Goal: Task Accomplishment & Management: Complete application form

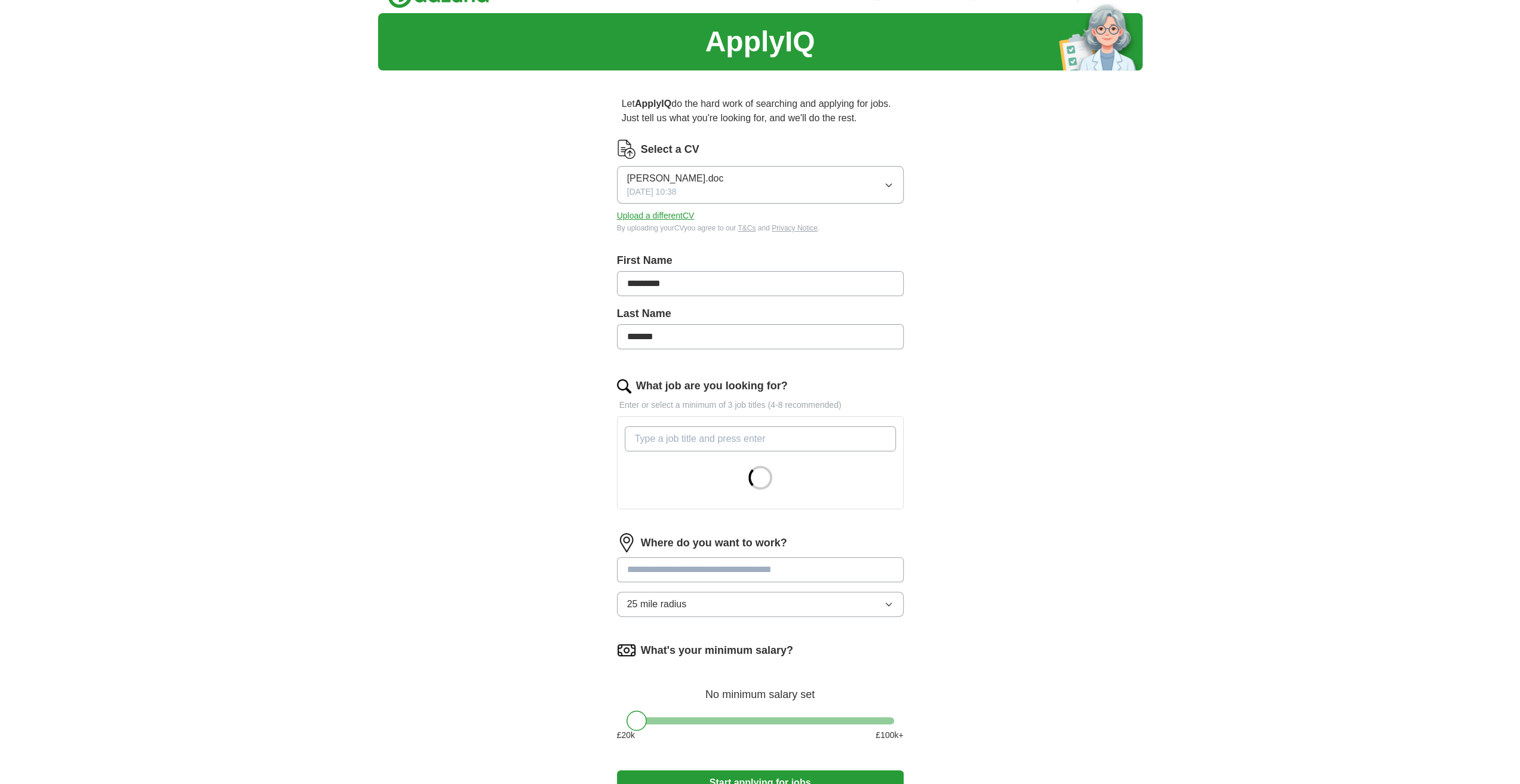
scroll to position [59, 0]
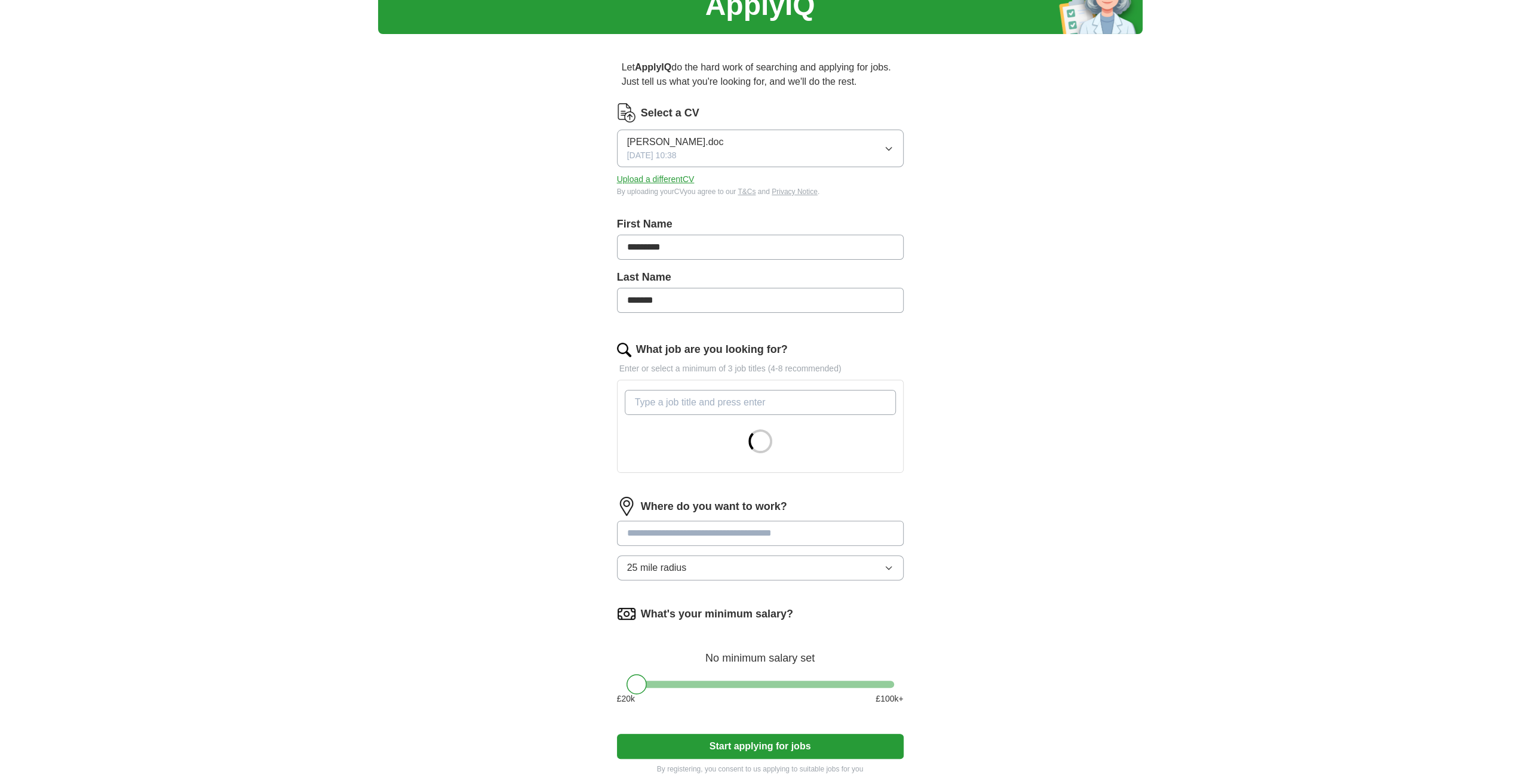
click at [743, 411] on input "What job are you looking for?" at bounding box center [760, 402] width 271 height 25
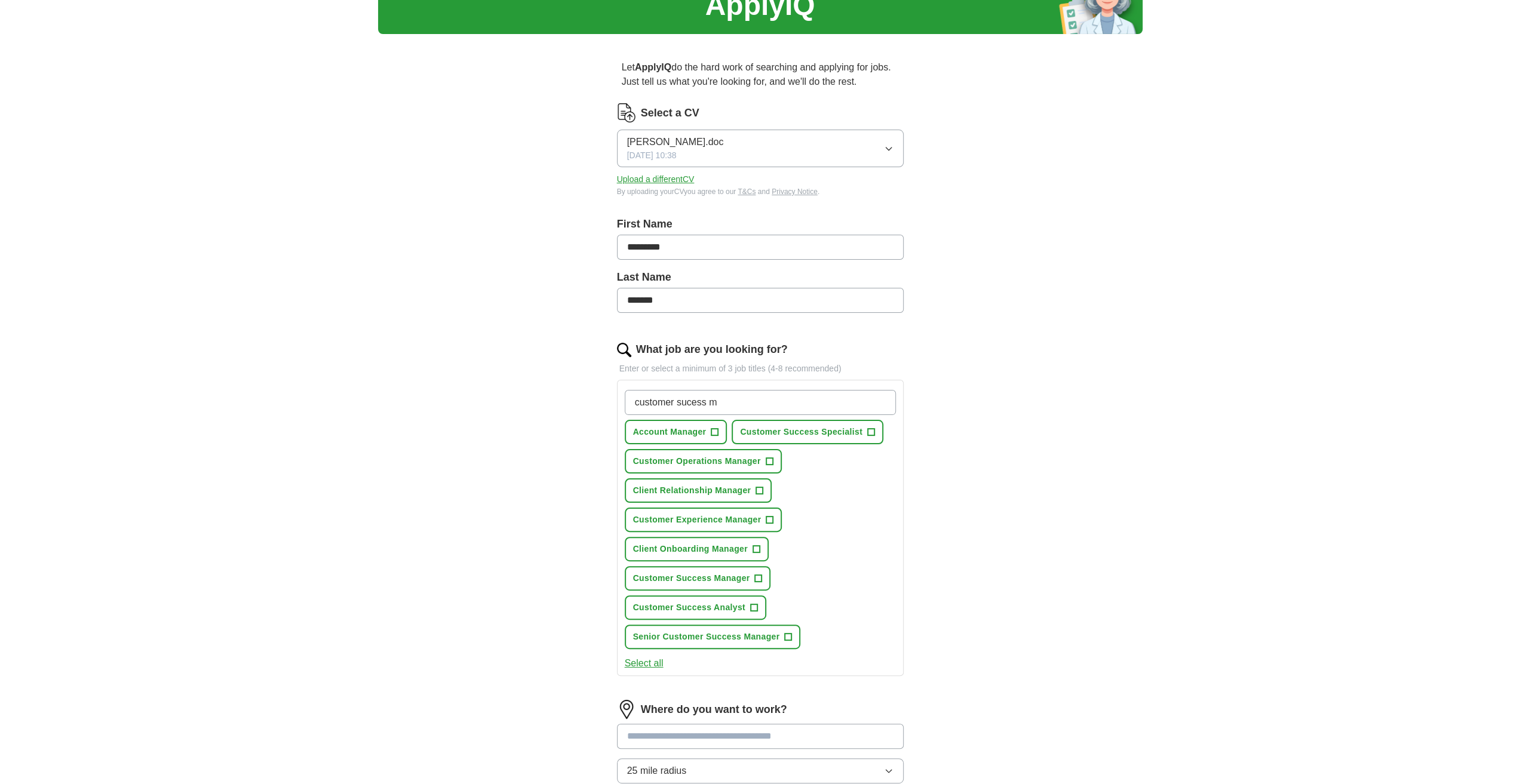
type input "customer sucess m"
click at [759, 576] on span "+" at bounding box center [758, 579] width 7 height 10
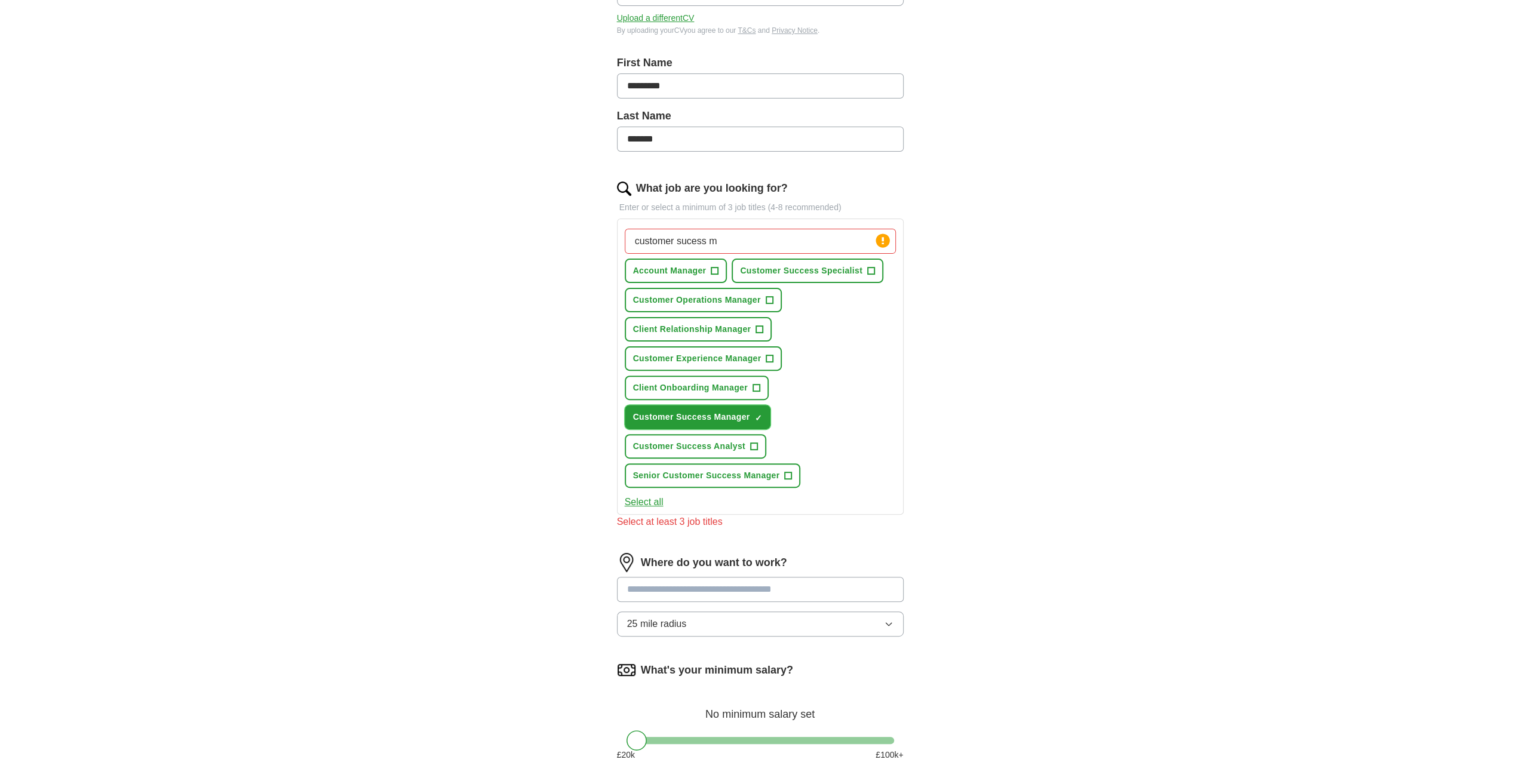
scroll to position [239, 0]
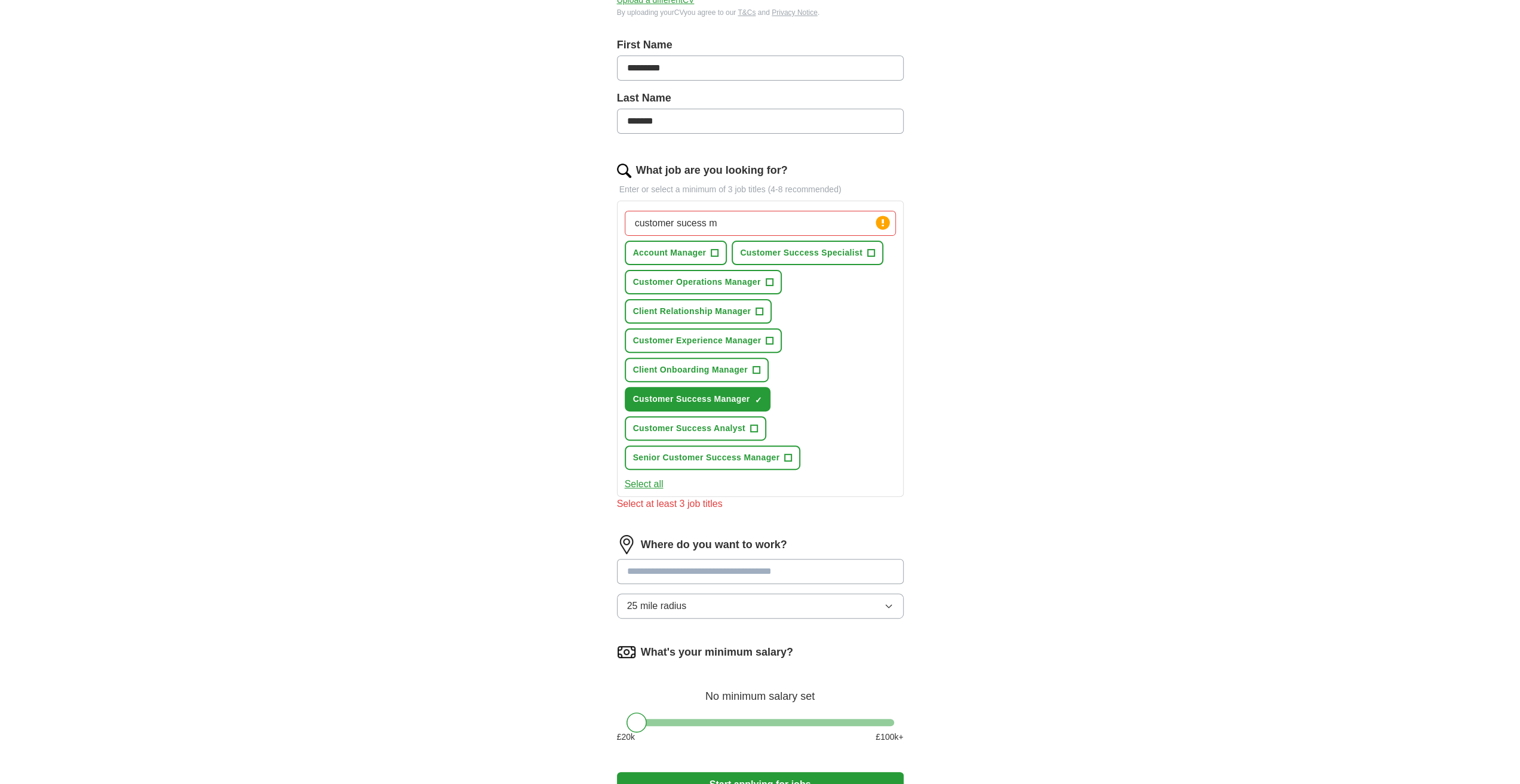
click at [796, 572] on input at bounding box center [760, 572] width 287 height 25
type input "***"
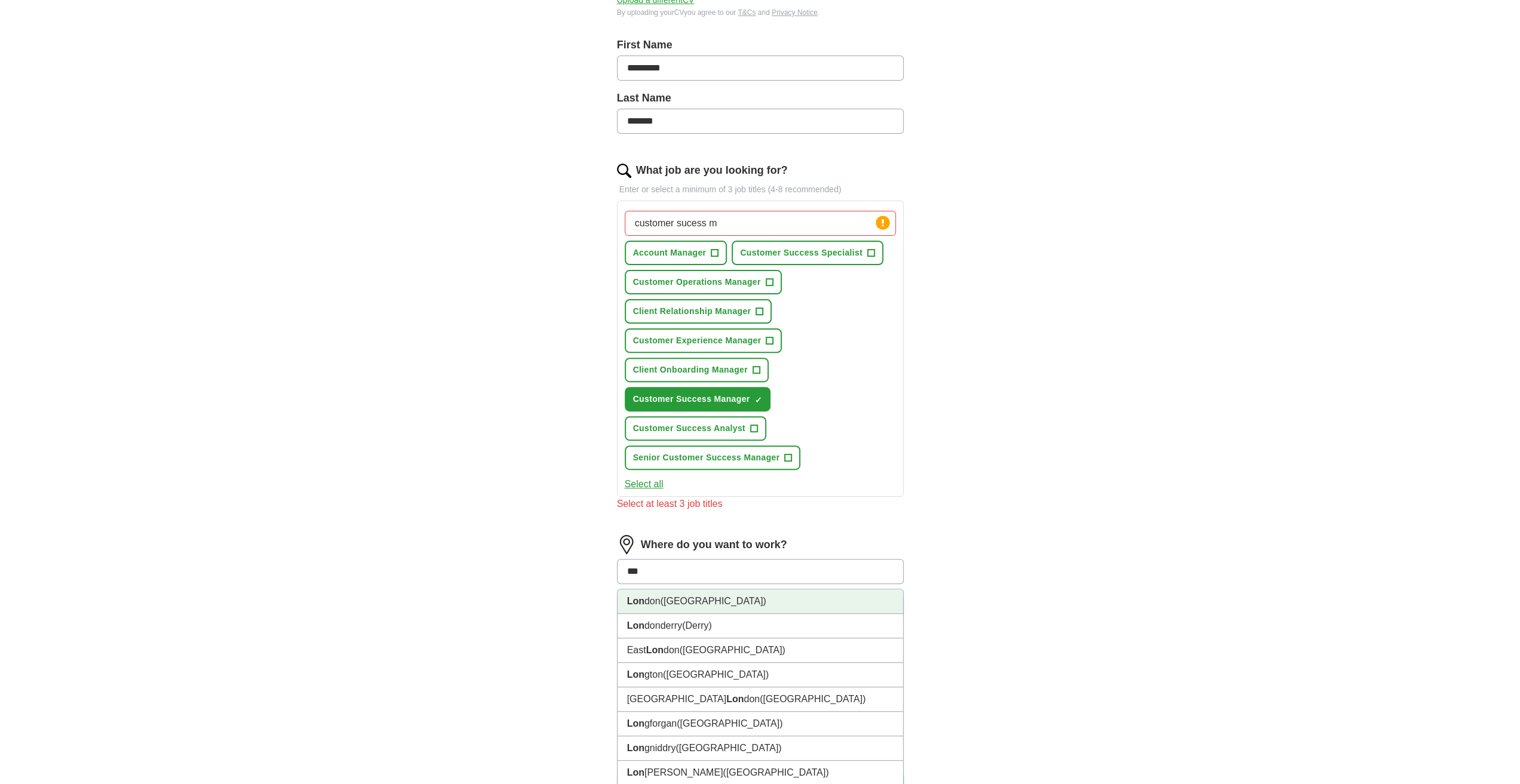
click at [774, 600] on li "Lon don ([GEOGRAPHIC_DATA])" at bounding box center [760, 602] width 286 height 25
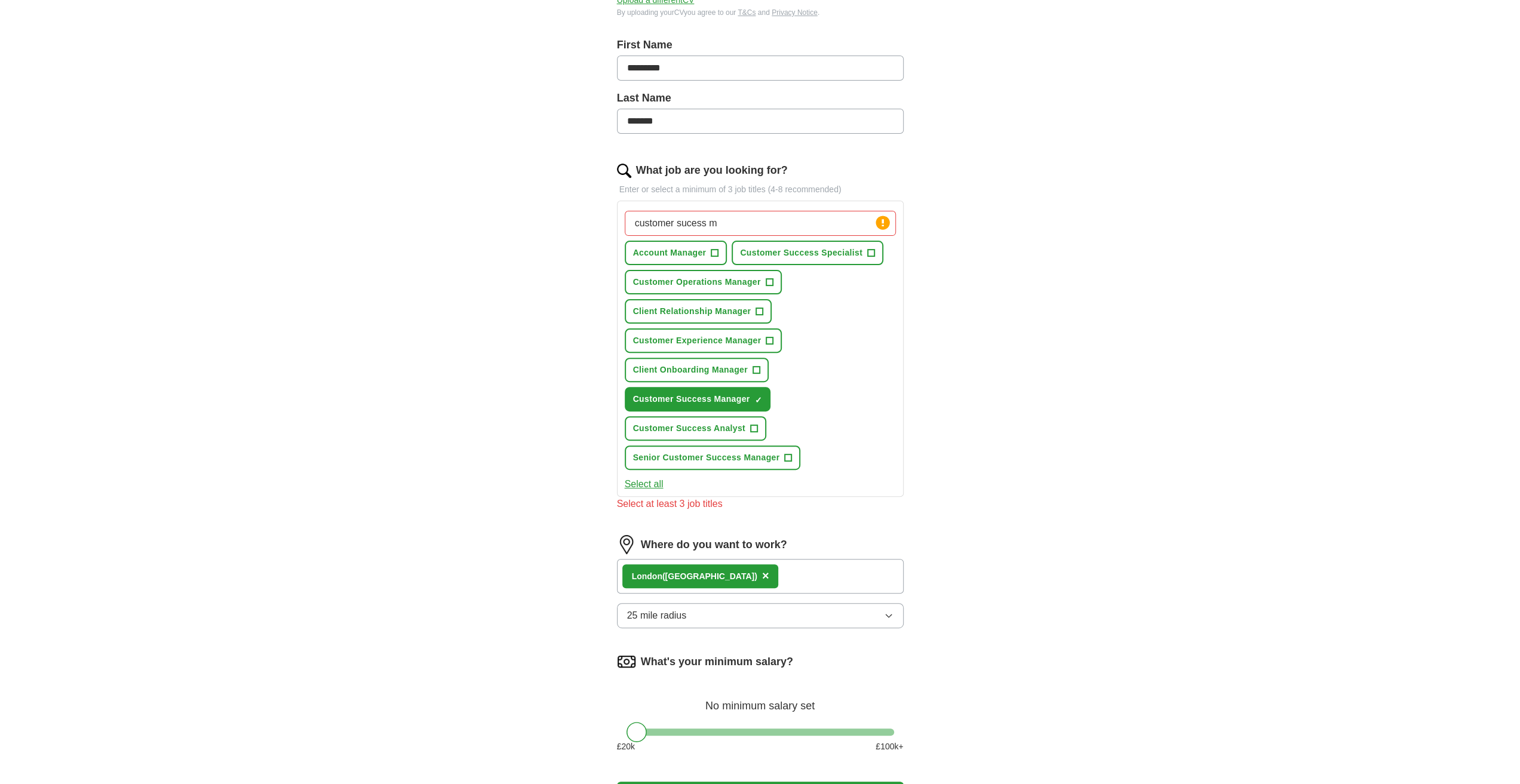
click at [778, 609] on button "25 mile radius" at bounding box center [760, 615] width 287 height 25
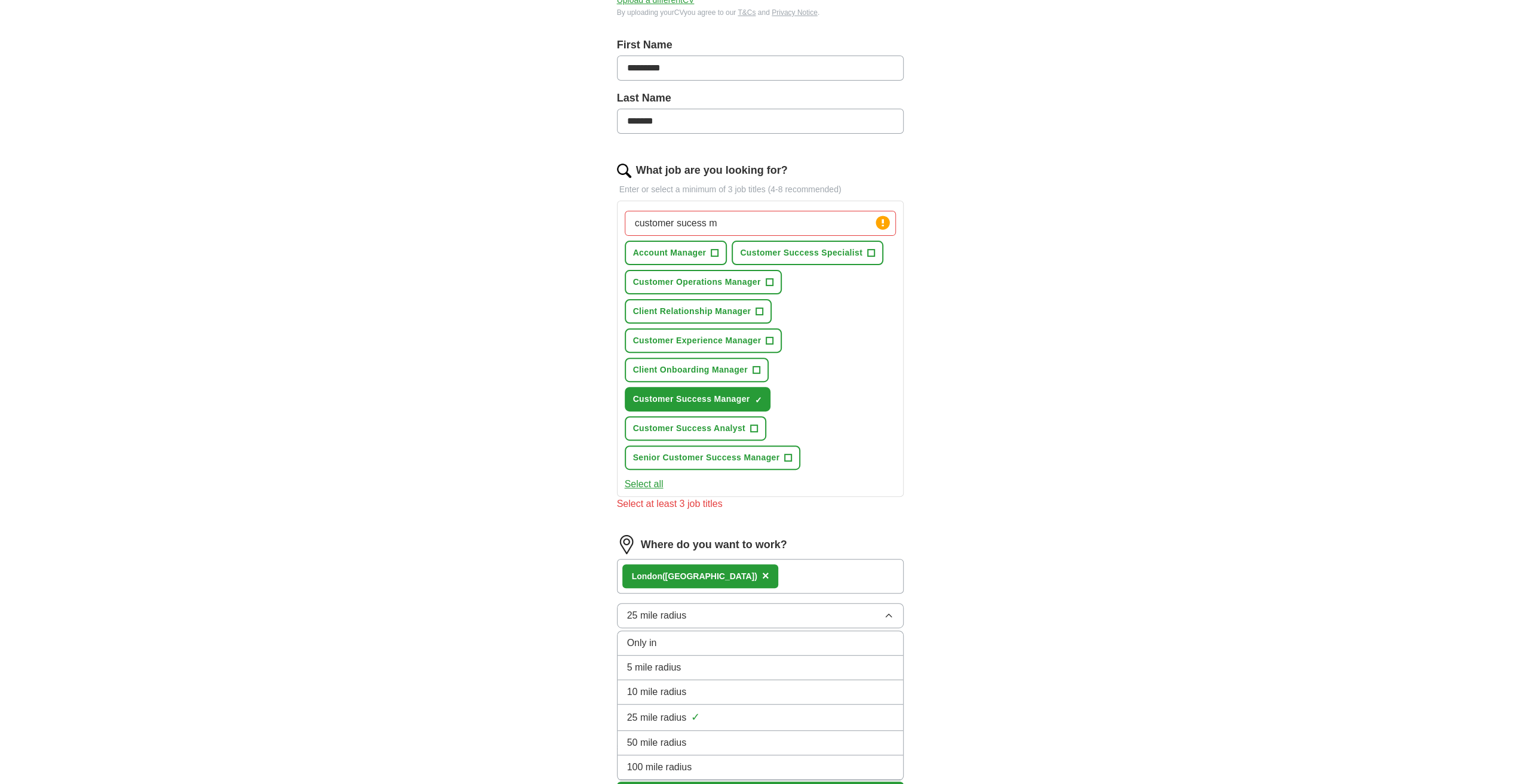
click at [759, 661] on div "5 mile radius" at bounding box center [760, 667] width 266 height 14
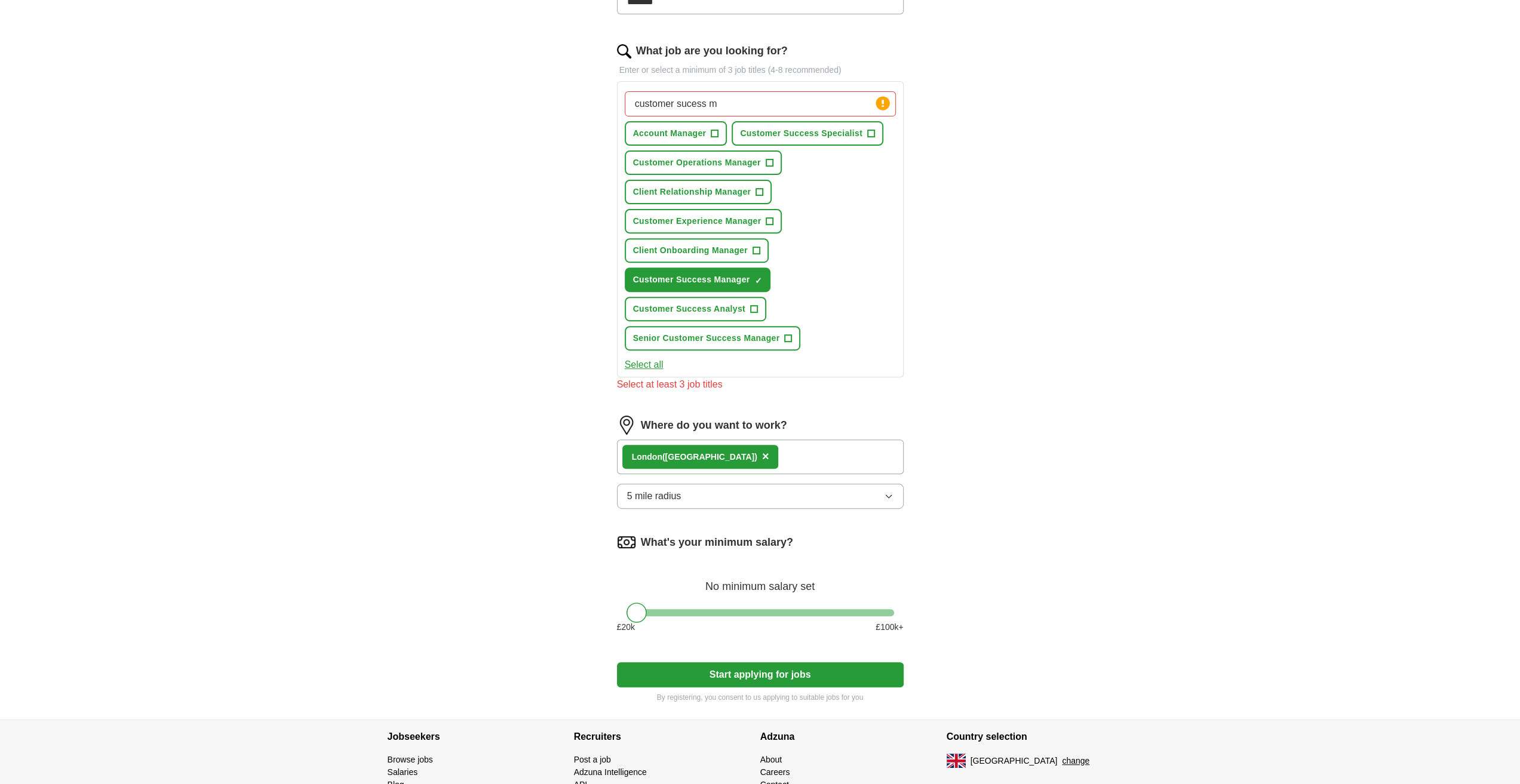
scroll to position [418, 0]
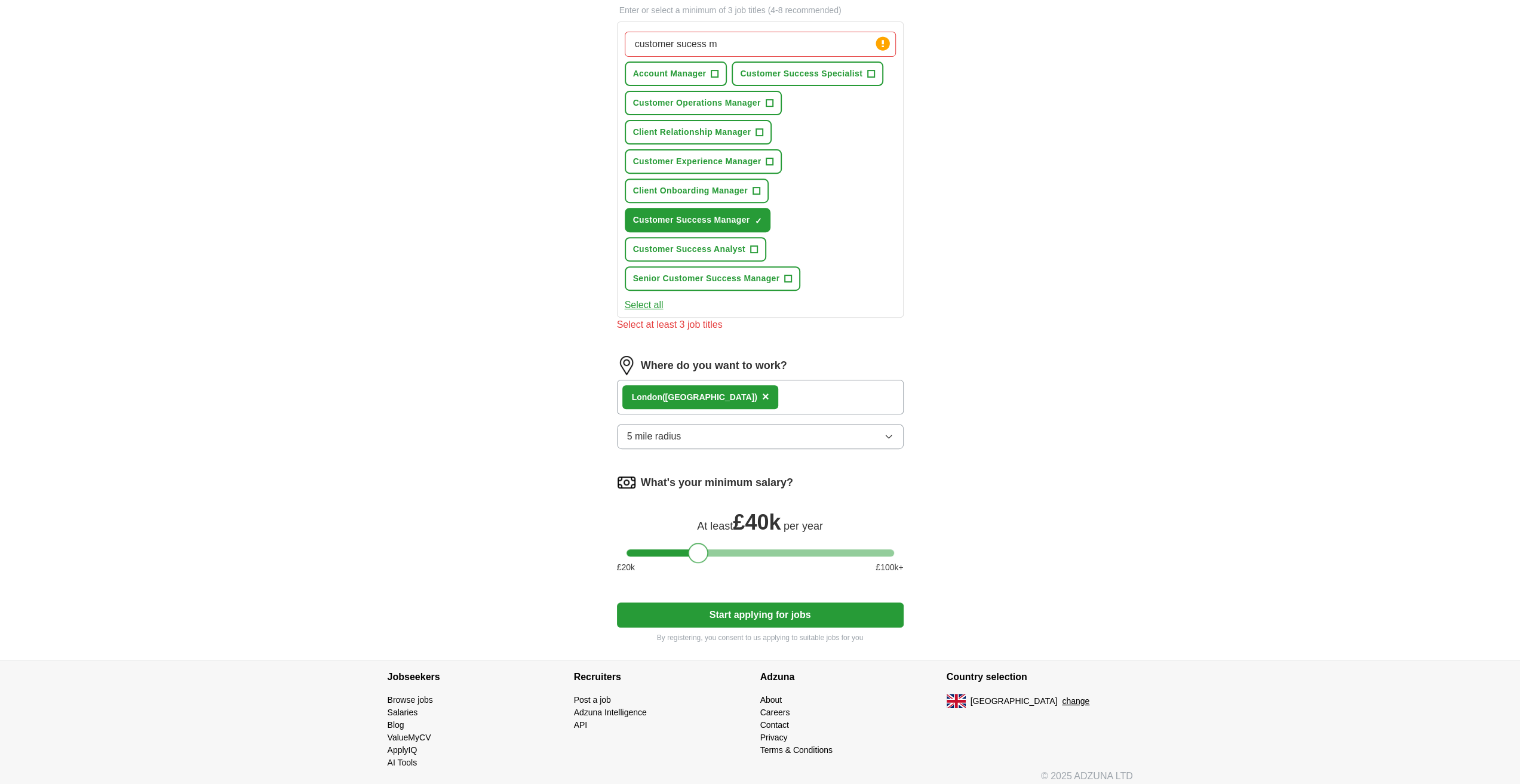
drag, startPoint x: 634, startPoint y: 549, endPoint x: 692, endPoint y: 553, distance: 58.1
click at [692, 553] on div at bounding box center [698, 553] width 21 height 21
click at [719, 607] on button "Start applying for jobs" at bounding box center [760, 615] width 287 height 25
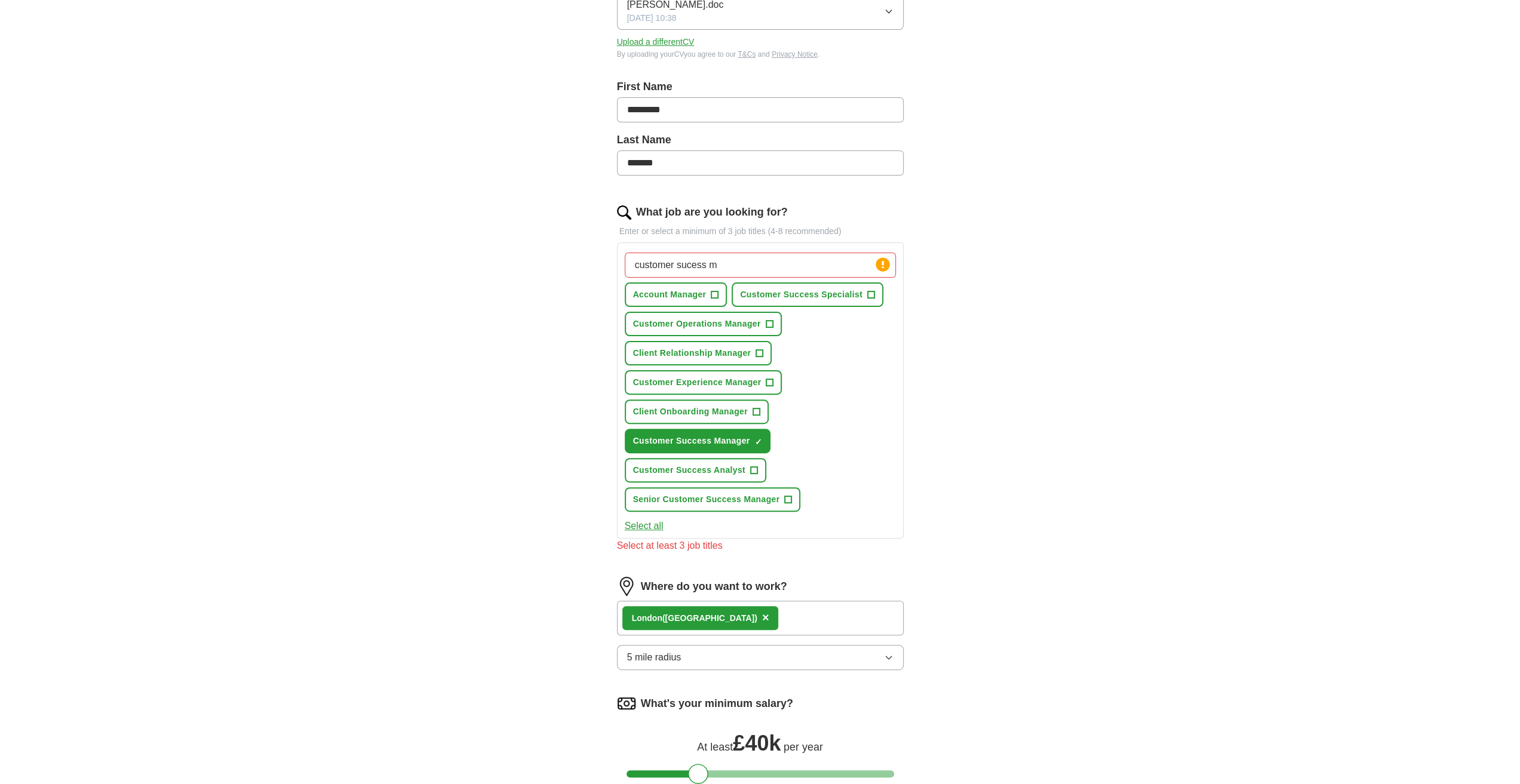
scroll to position [179, 0]
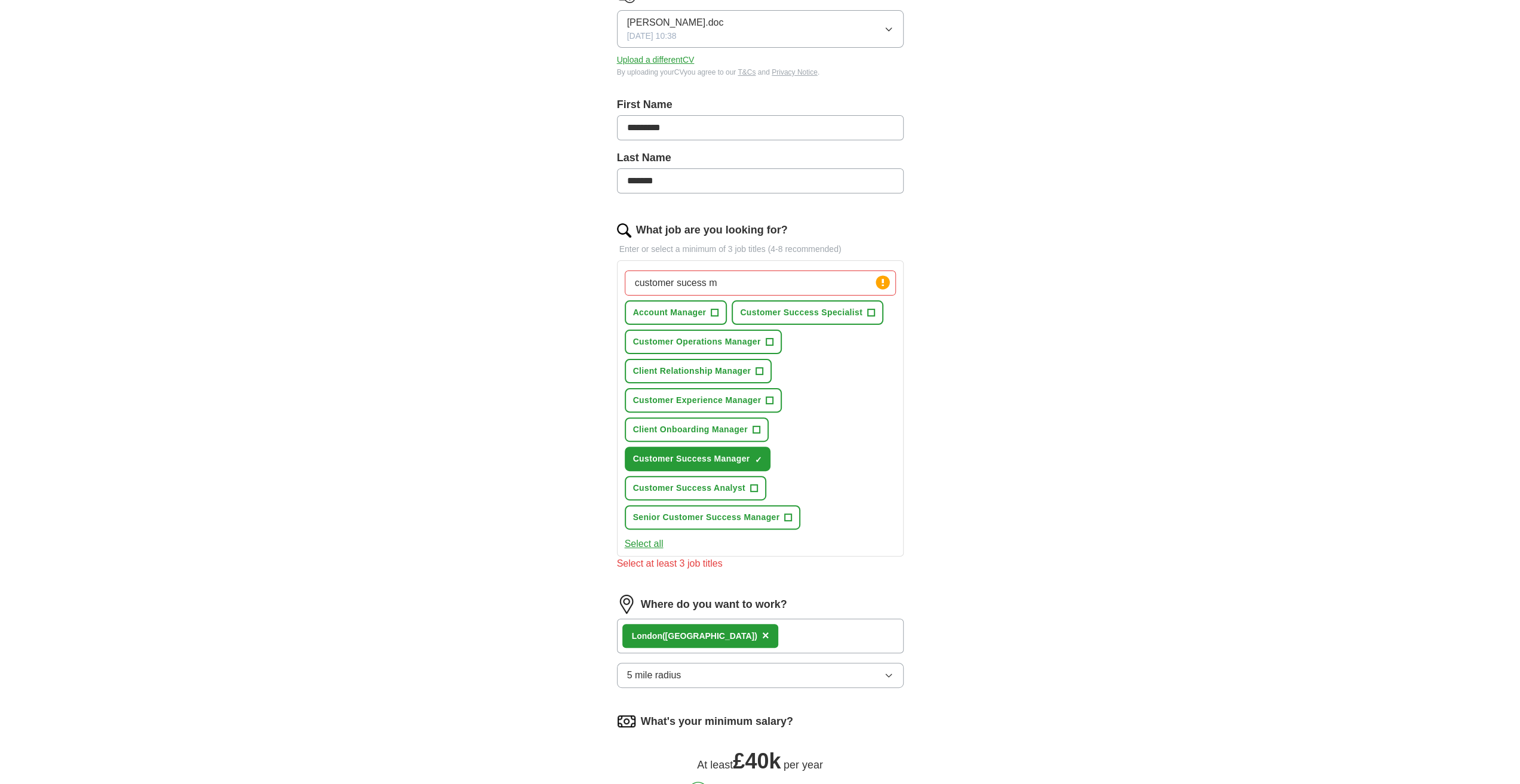
drag, startPoint x: 734, startPoint y: 285, endPoint x: 568, endPoint y: 282, distance: 166.0
click at [568, 282] on div "ApplyIQ Let ApplyIQ do the hard work of searching and applying for jobs. Just t…" at bounding box center [760, 407] width 765 height 1099
type input "onboarding"
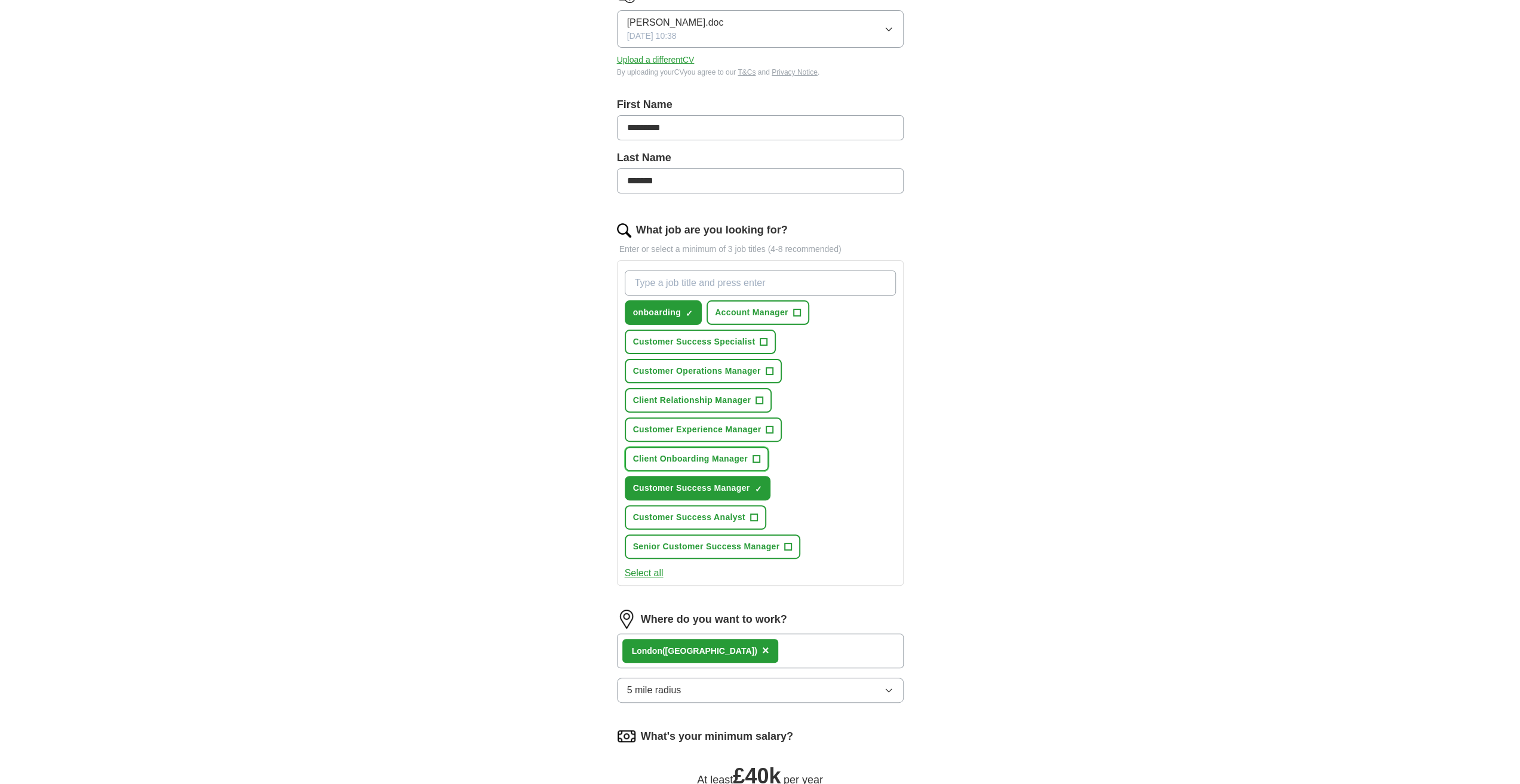
click at [755, 455] on span "+" at bounding box center [755, 460] width 7 height 10
click at [713, 290] on input "What job are you looking for?" at bounding box center [760, 282] width 271 height 25
type input "client cu"
drag, startPoint x: 710, startPoint y: 283, endPoint x: 581, endPoint y: 279, distance: 129.1
click at [581, 279] on div "Let ApplyIQ do the hard work of searching and applying for jobs. Just tell us w…" at bounding box center [760, 446] width 382 height 1045
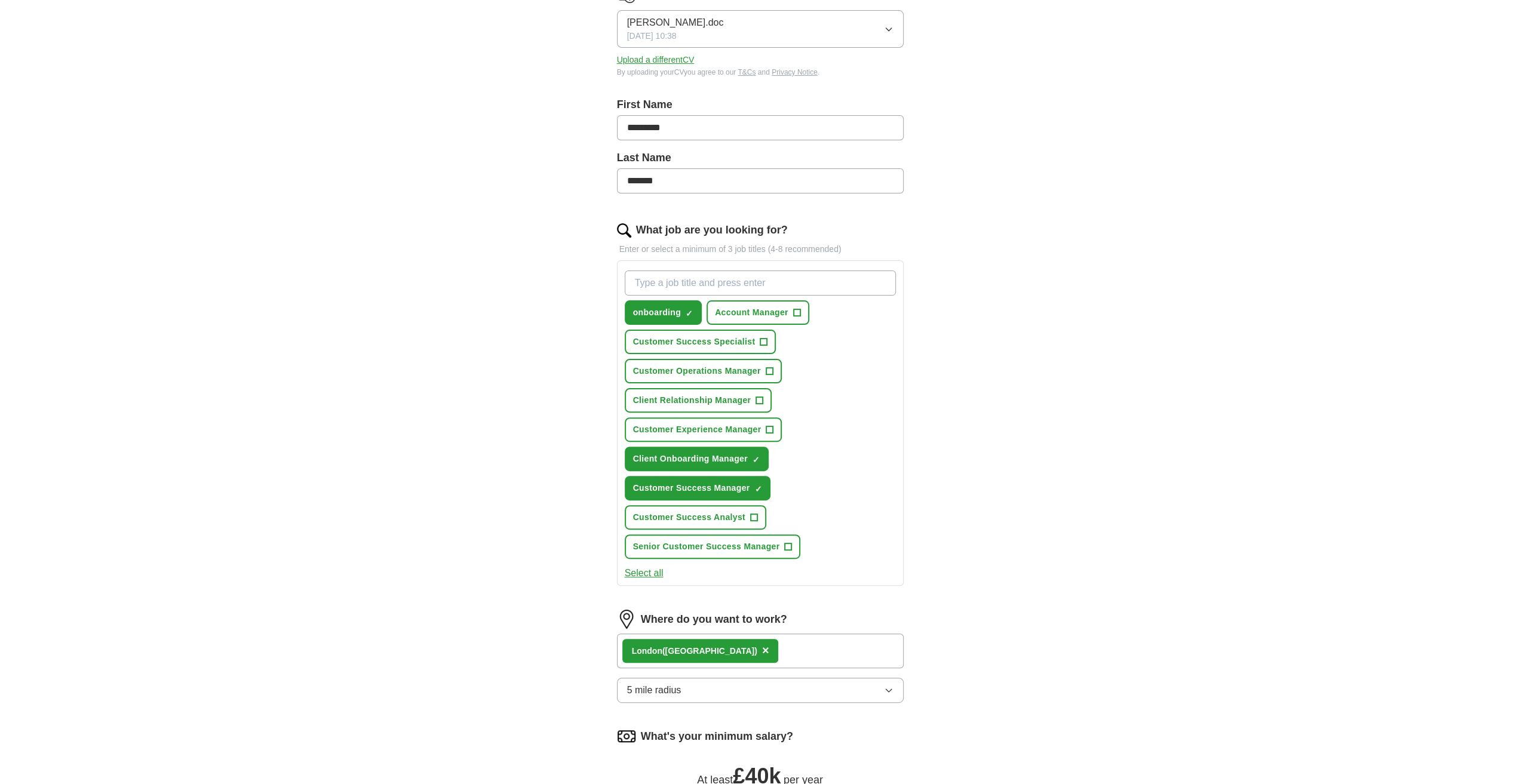
click at [741, 283] on input "What job are you looking for?" at bounding box center [760, 282] width 271 height 25
type input "client"
click at [0, 0] on span "×" at bounding box center [0, 0] width 0 height 0
click at [750, 305] on button "onboarding ✓ ×" at bounding box center [720, 313] width 77 height 25
click at [724, 286] on input "What job are you looking for?" at bounding box center [760, 282] width 271 height 25
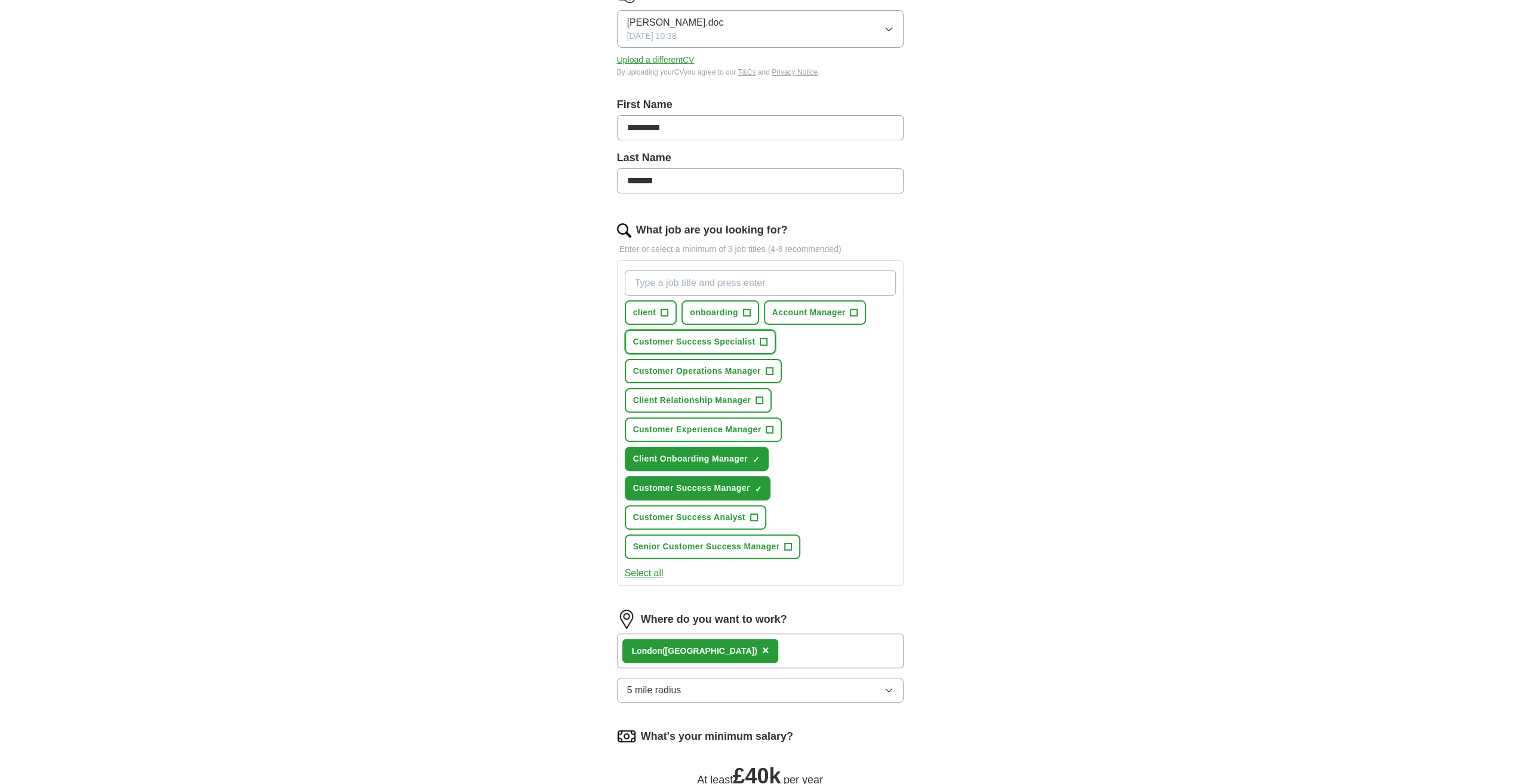
click at [737, 342] on span "Customer Success Specialist" at bounding box center [694, 341] width 123 height 12
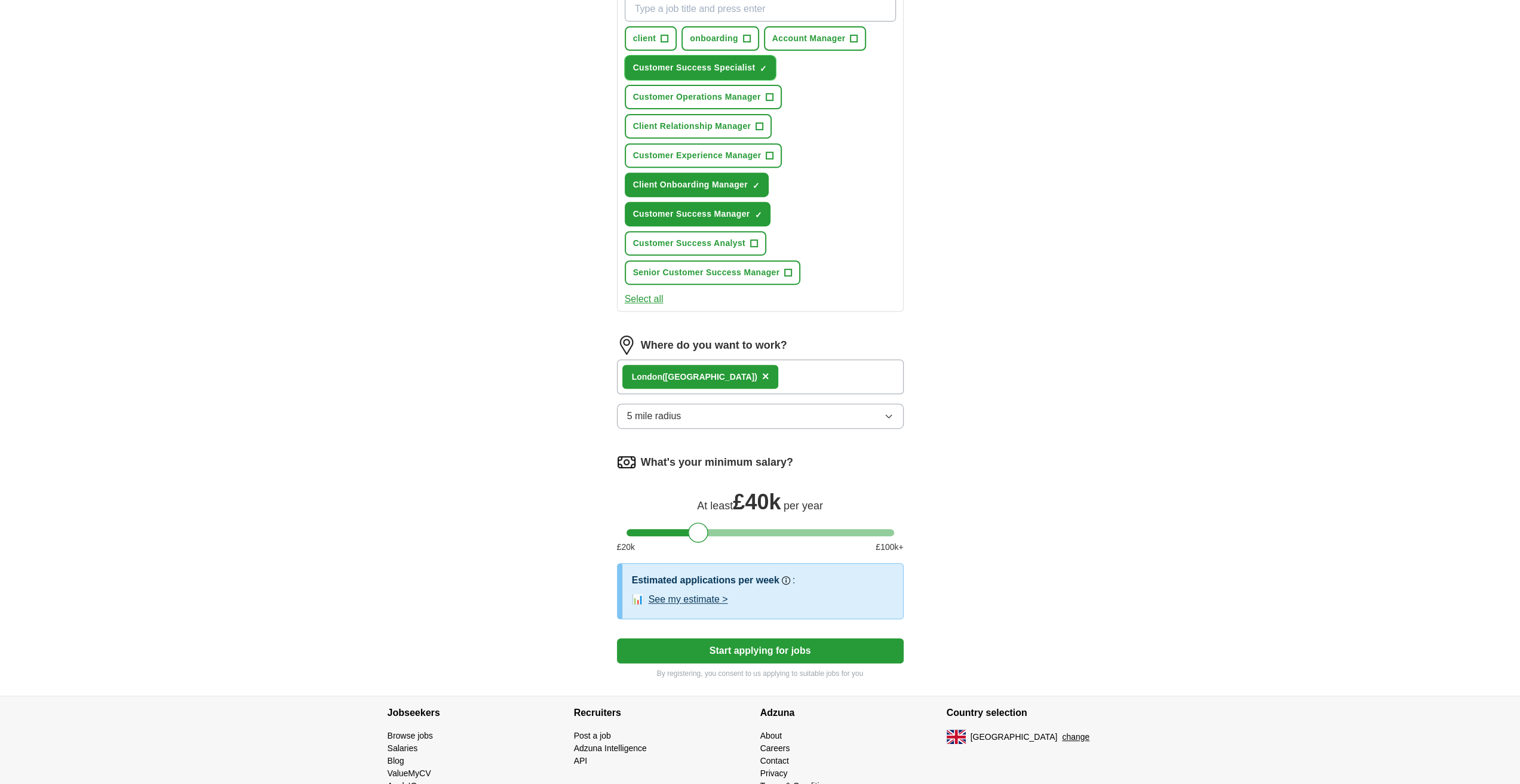
scroll to position [478, 0]
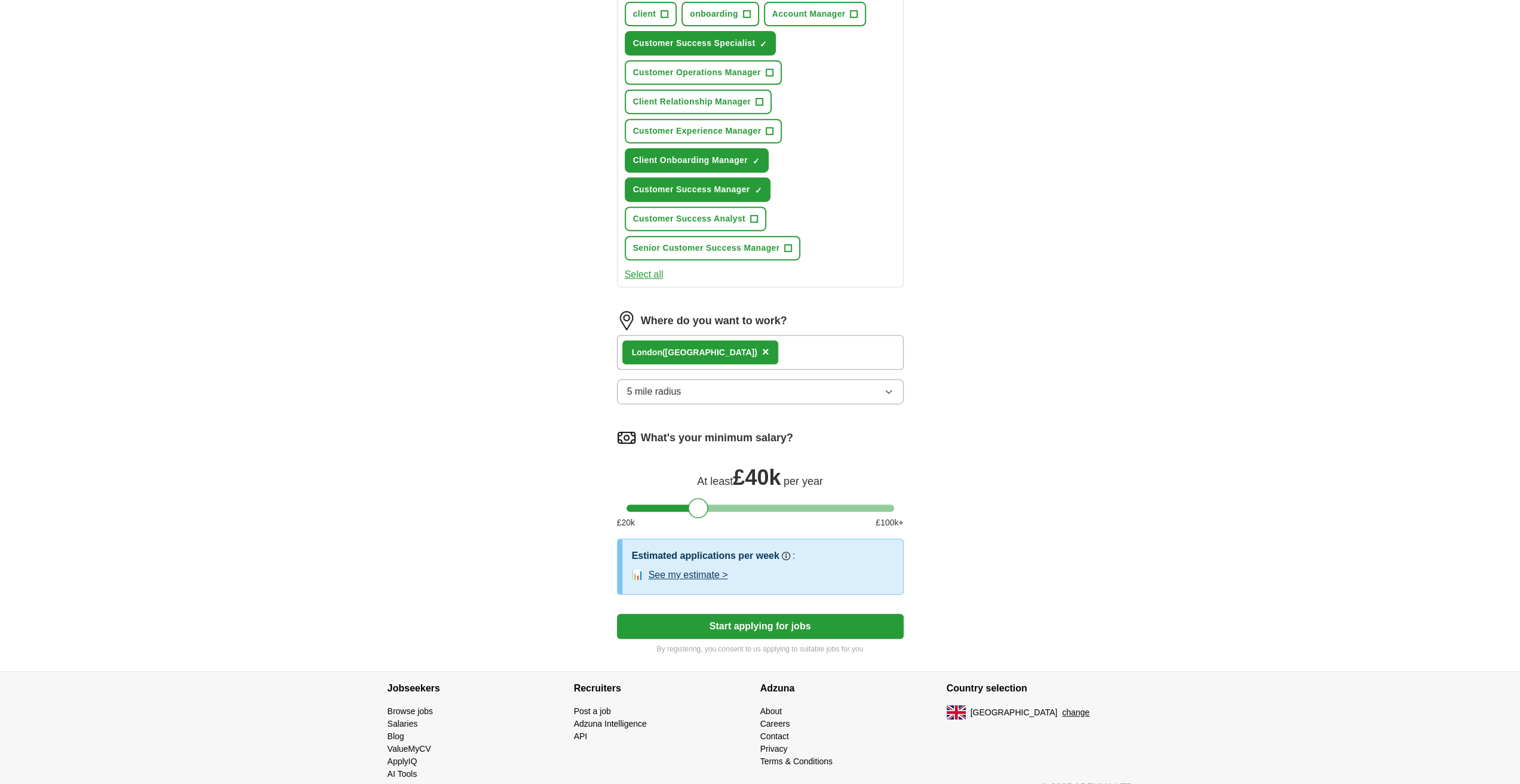
click at [820, 625] on button "Start applying for jobs" at bounding box center [760, 626] width 287 height 25
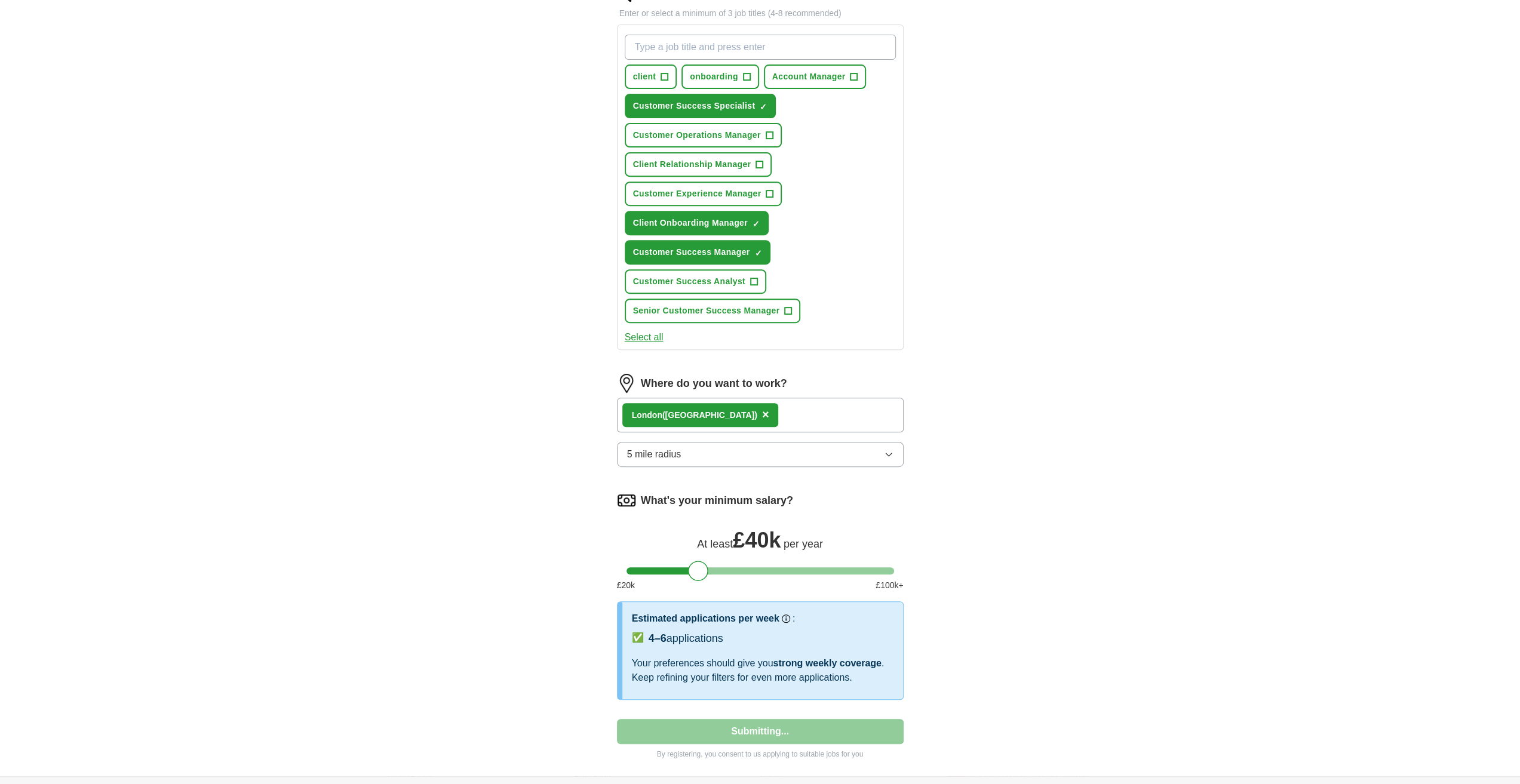
select select "**"
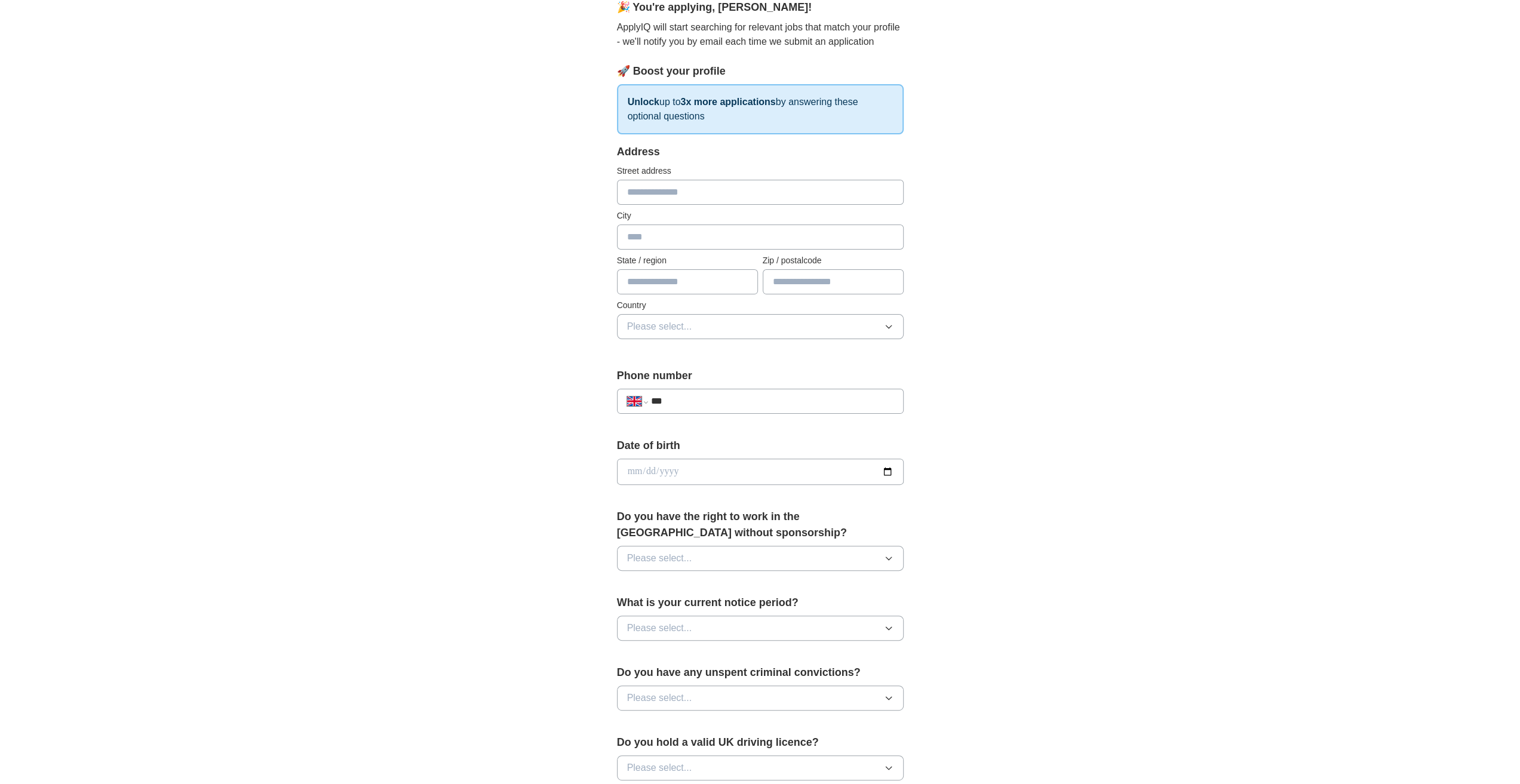
scroll to position [0, 0]
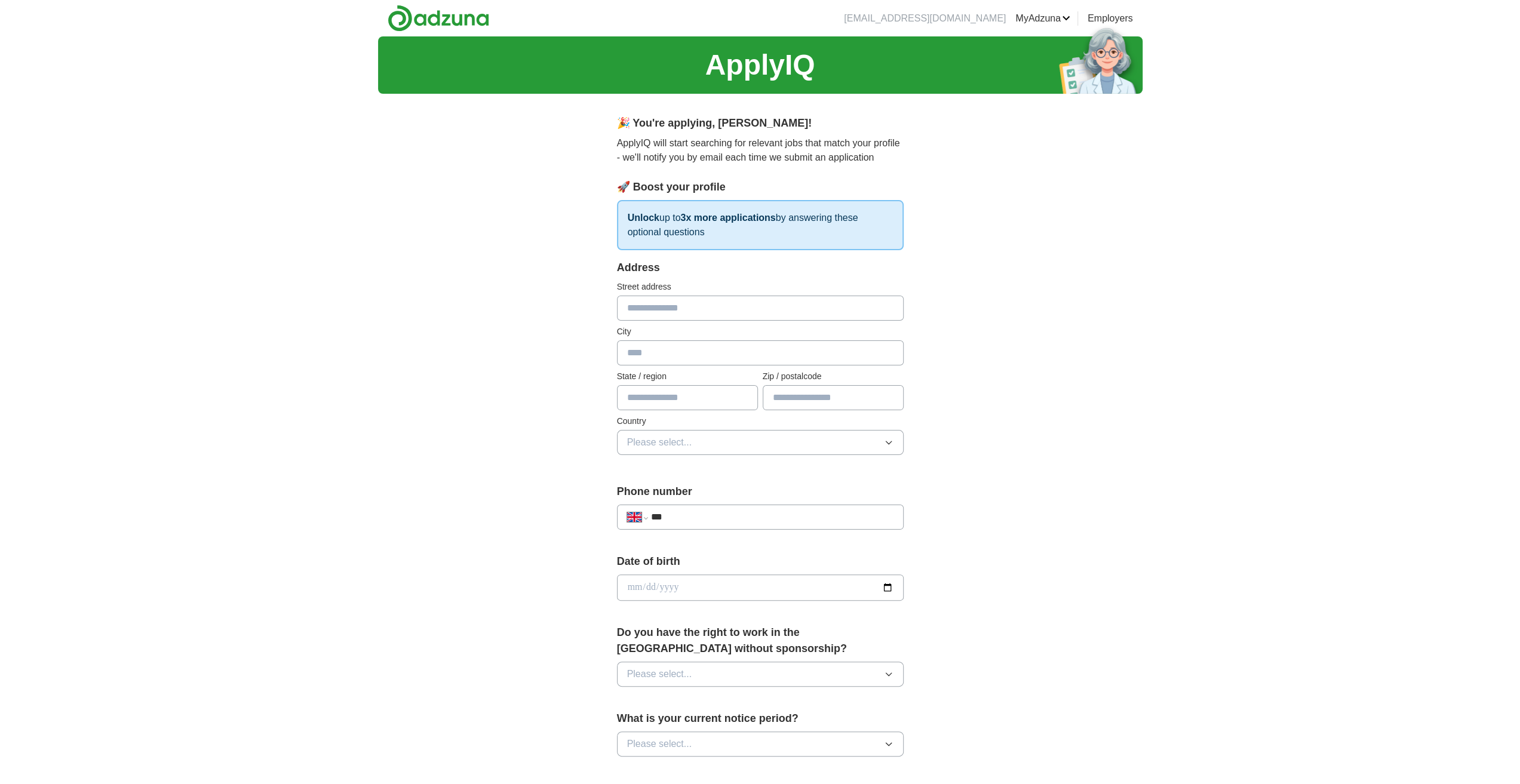
click at [679, 320] on div "Address Street address City State / region Zip / postalcode Country Please sele…" at bounding box center [760, 364] width 287 height 209
click at [675, 310] on input "text" at bounding box center [760, 308] width 287 height 25
type input "**********"
type input "********"
type input "*****"
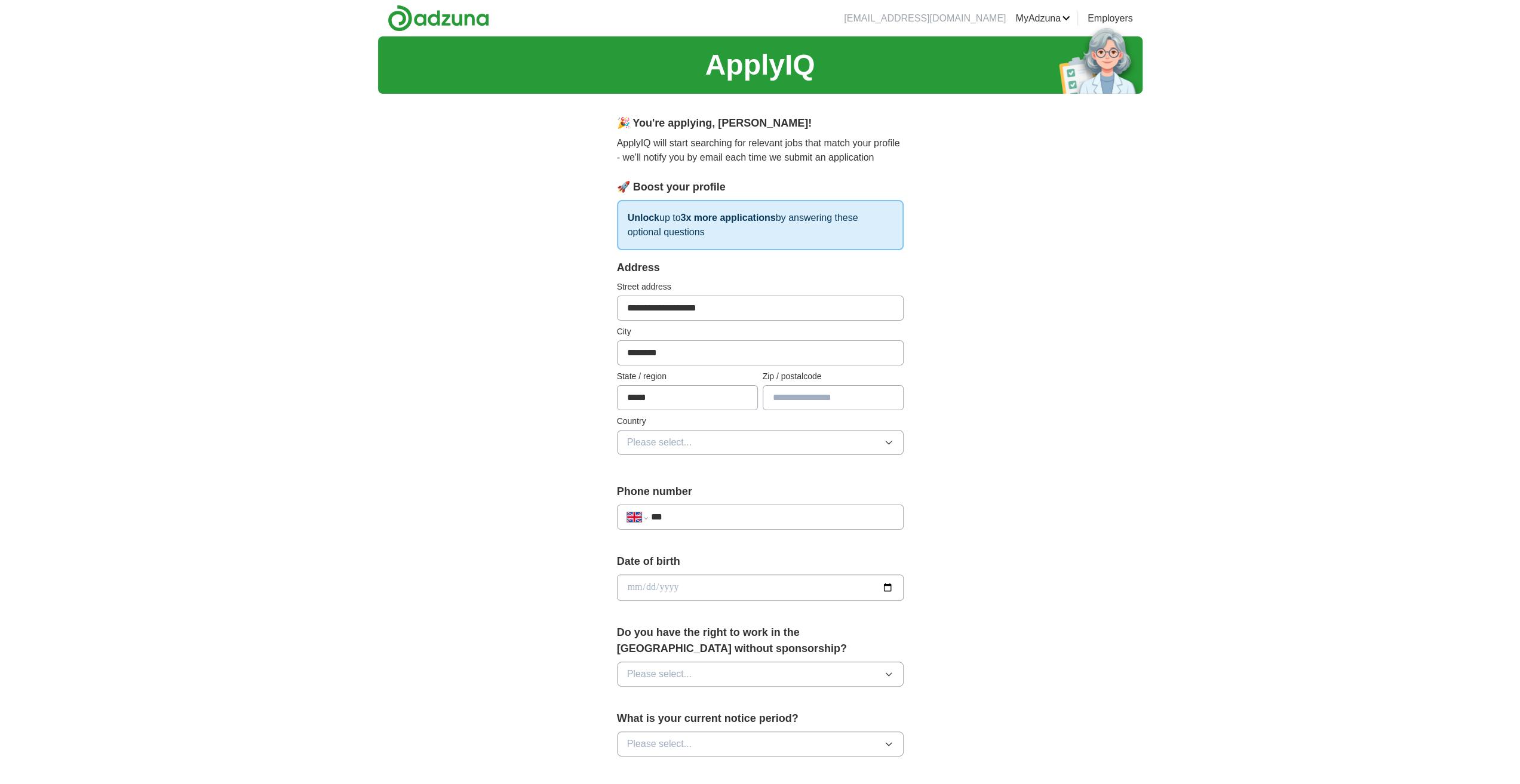
type input "*******"
click at [727, 430] on button "Please select..." at bounding box center [760, 442] width 287 height 25
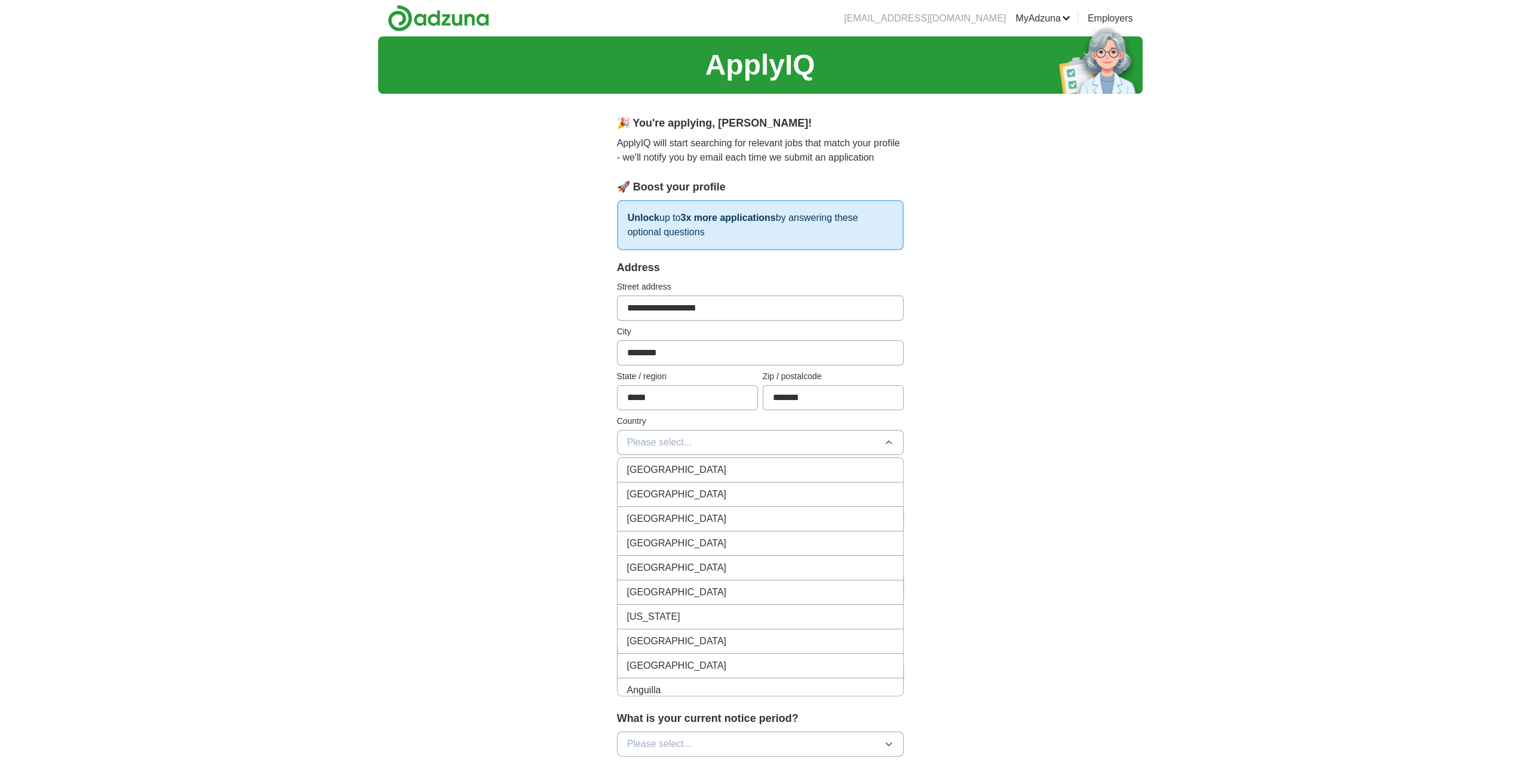
click at [727, 464] on div "[GEOGRAPHIC_DATA]" at bounding box center [760, 469] width 266 height 14
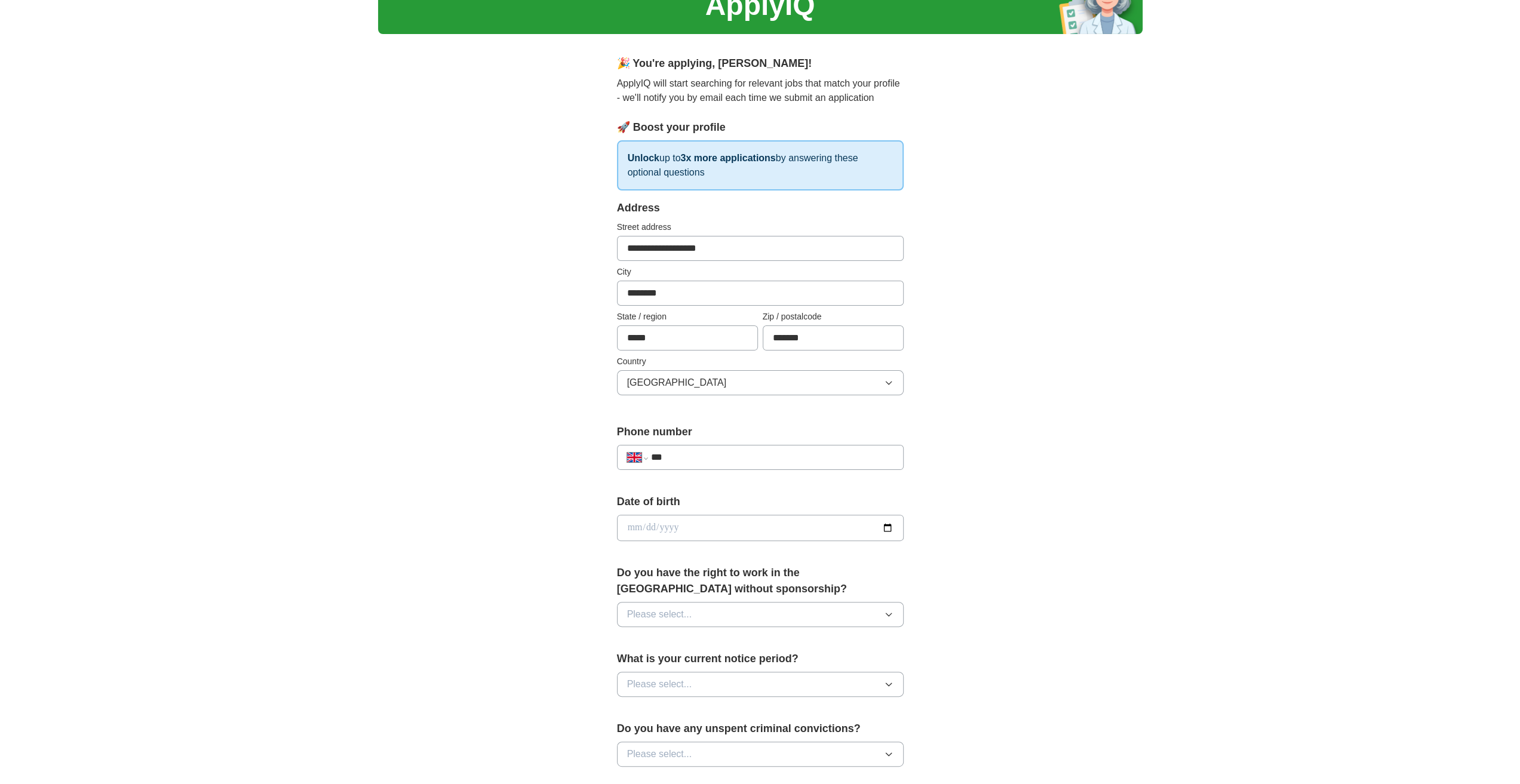
scroll to position [119, 0]
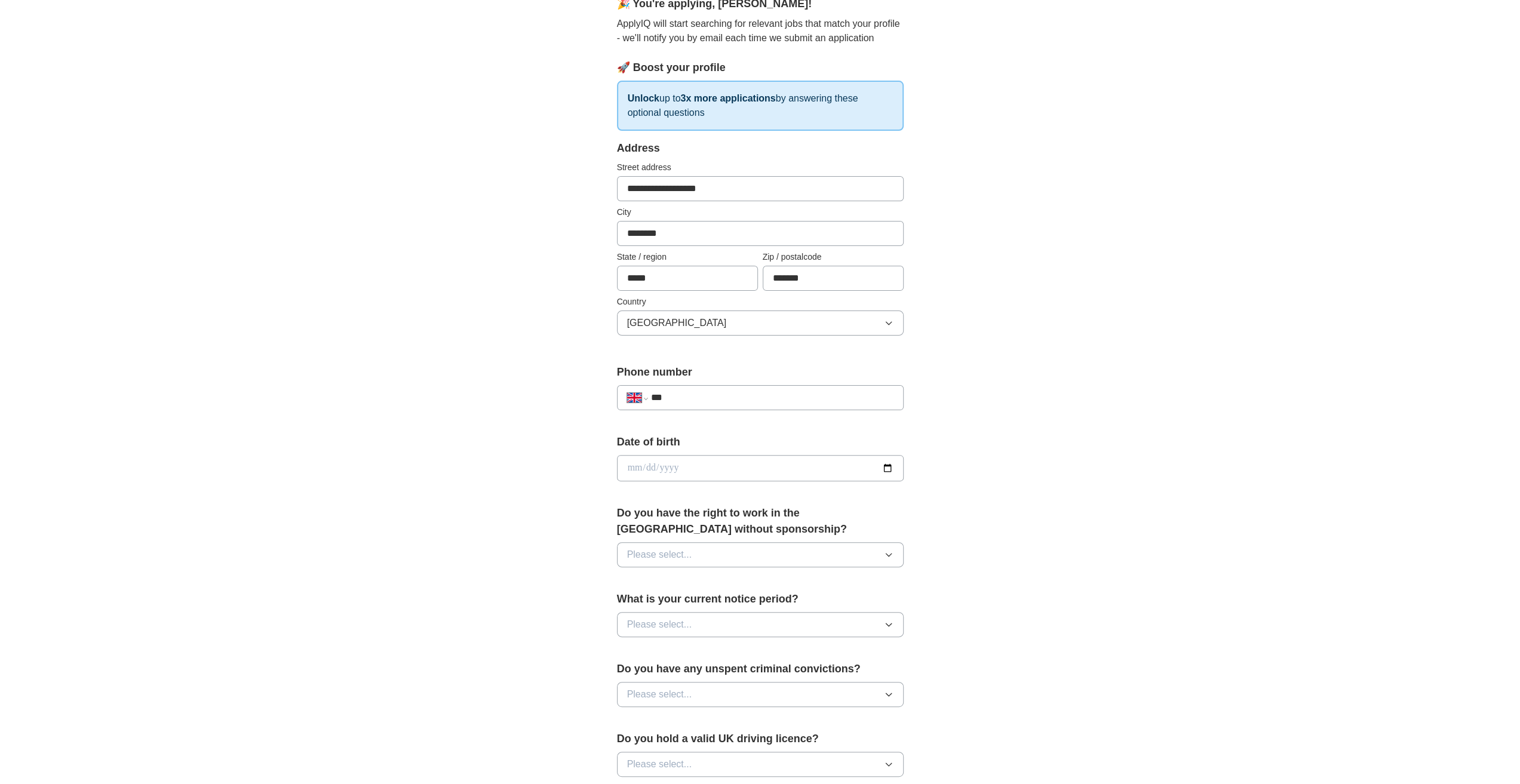
click at [721, 397] on input "***" at bounding box center [772, 397] width 242 height 14
type input "**********"
click at [752, 461] on input "date" at bounding box center [760, 468] width 287 height 26
click at [1014, 413] on div "**********" at bounding box center [760, 452] width 765 height 1071
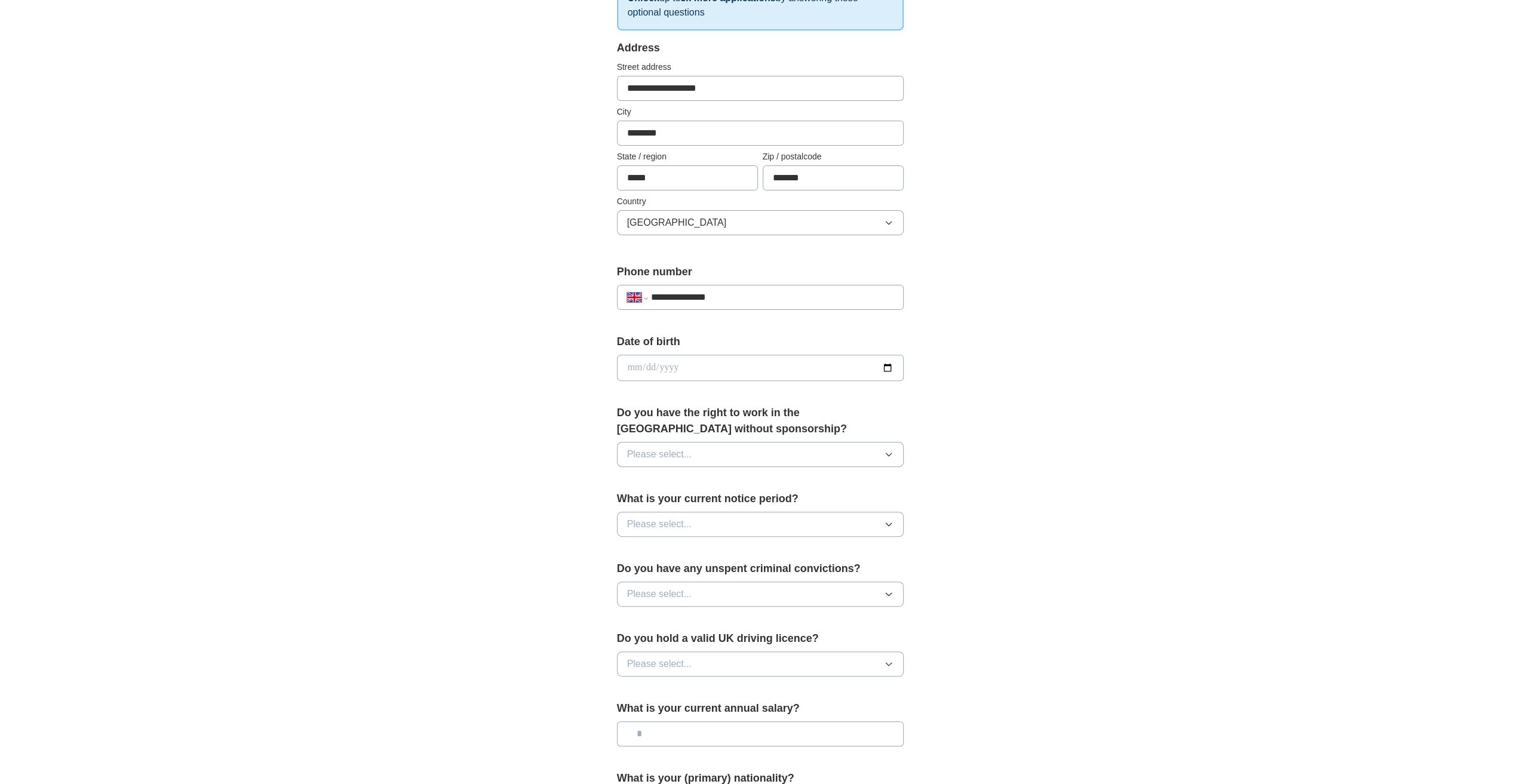
scroll to position [239, 0]
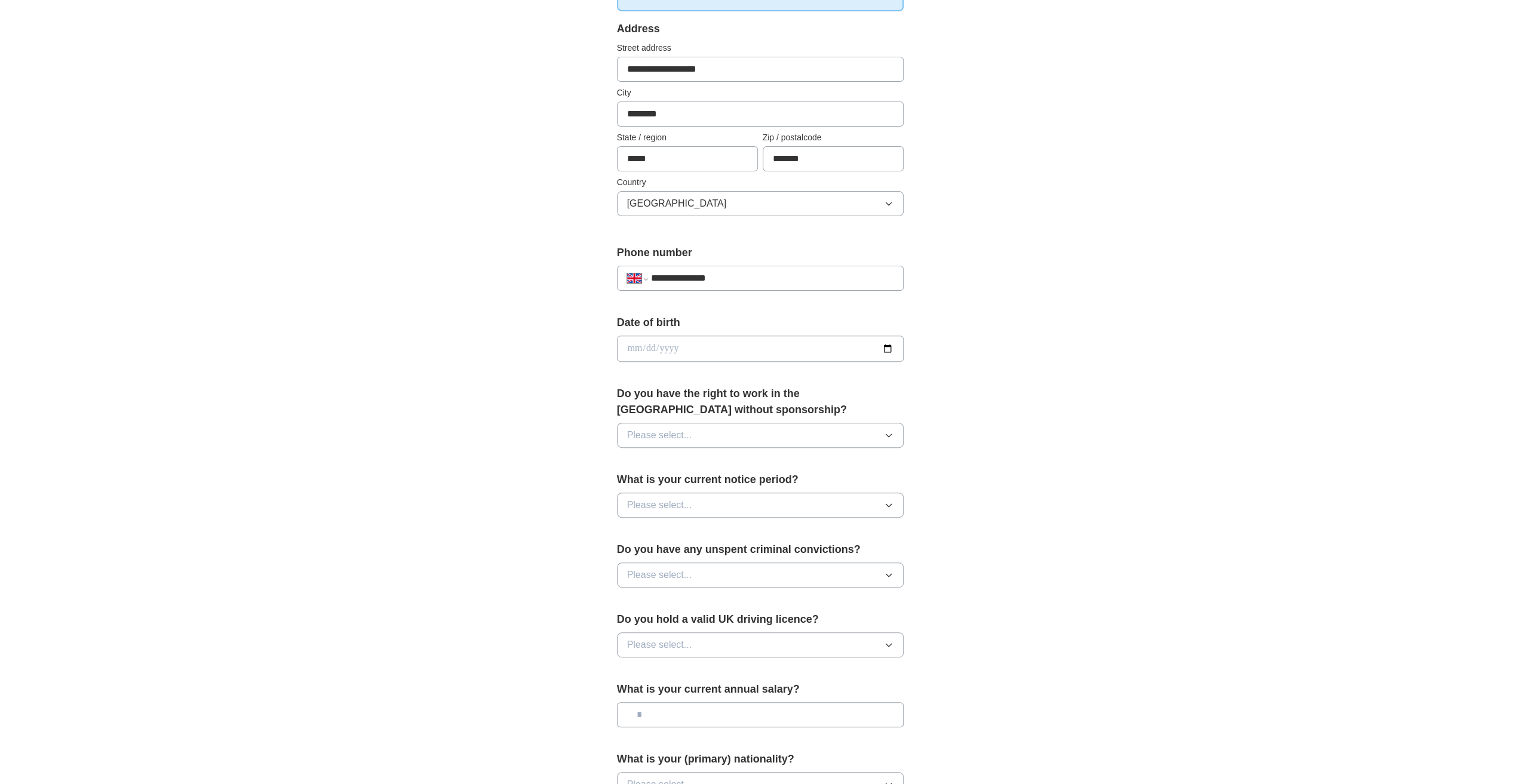
click at [844, 433] on button "Please select..." at bounding box center [760, 435] width 287 height 25
click at [806, 460] on div "Yes" at bounding box center [760, 462] width 266 height 14
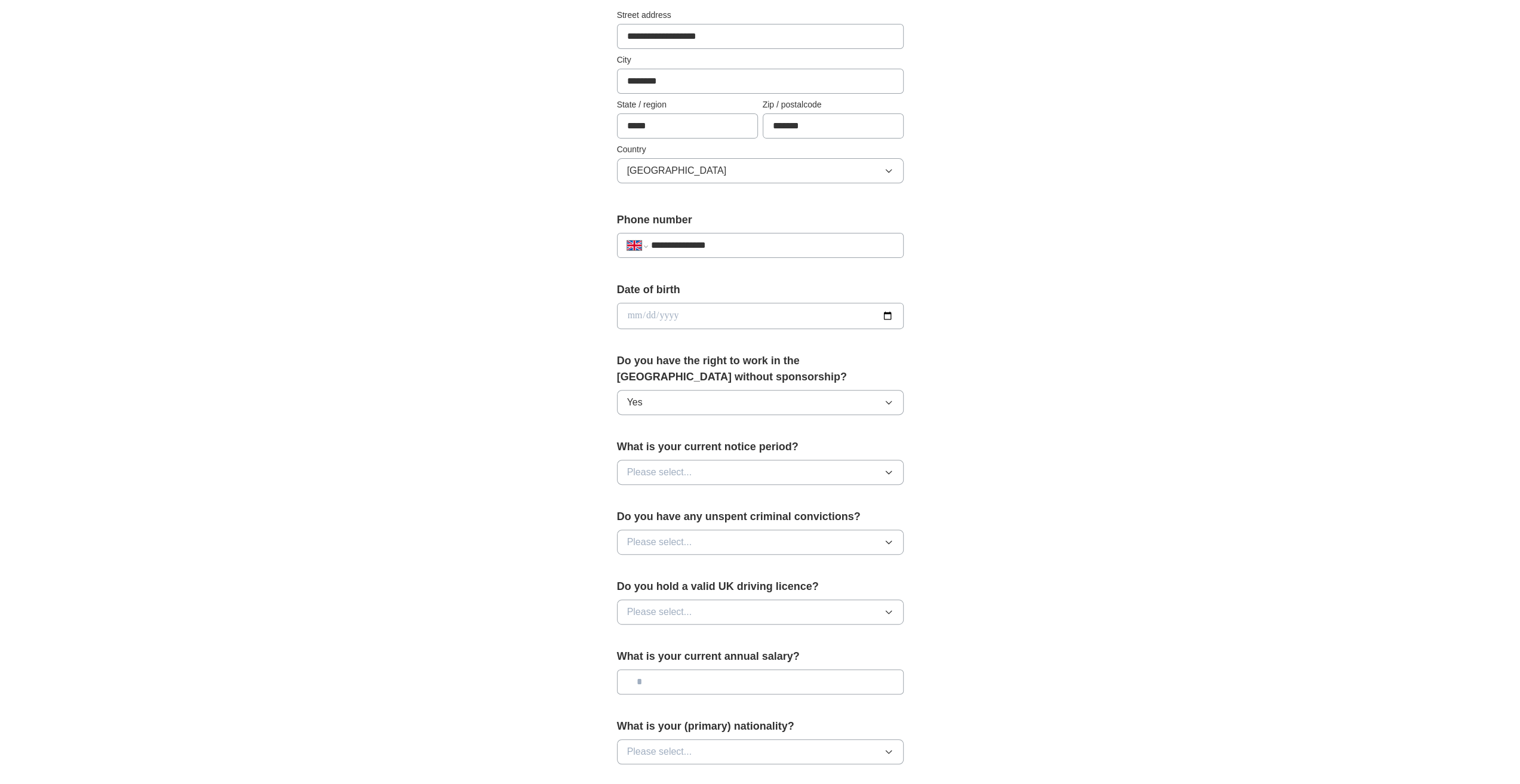
scroll to position [298, 0]
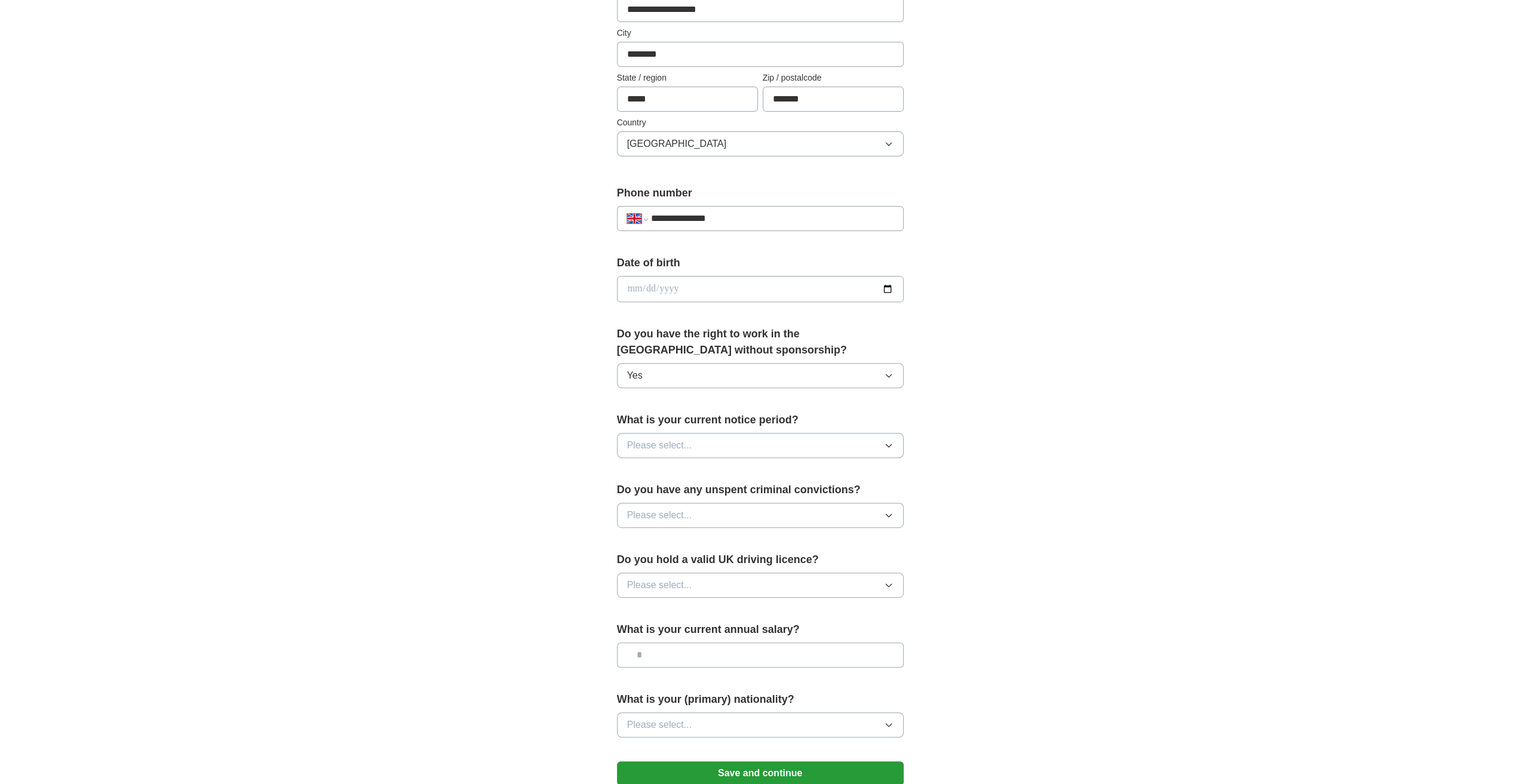
click at [768, 433] on button "Please select..." at bounding box center [760, 446] width 287 height 25
click at [703, 542] on div "1 month" at bounding box center [760, 546] width 266 height 14
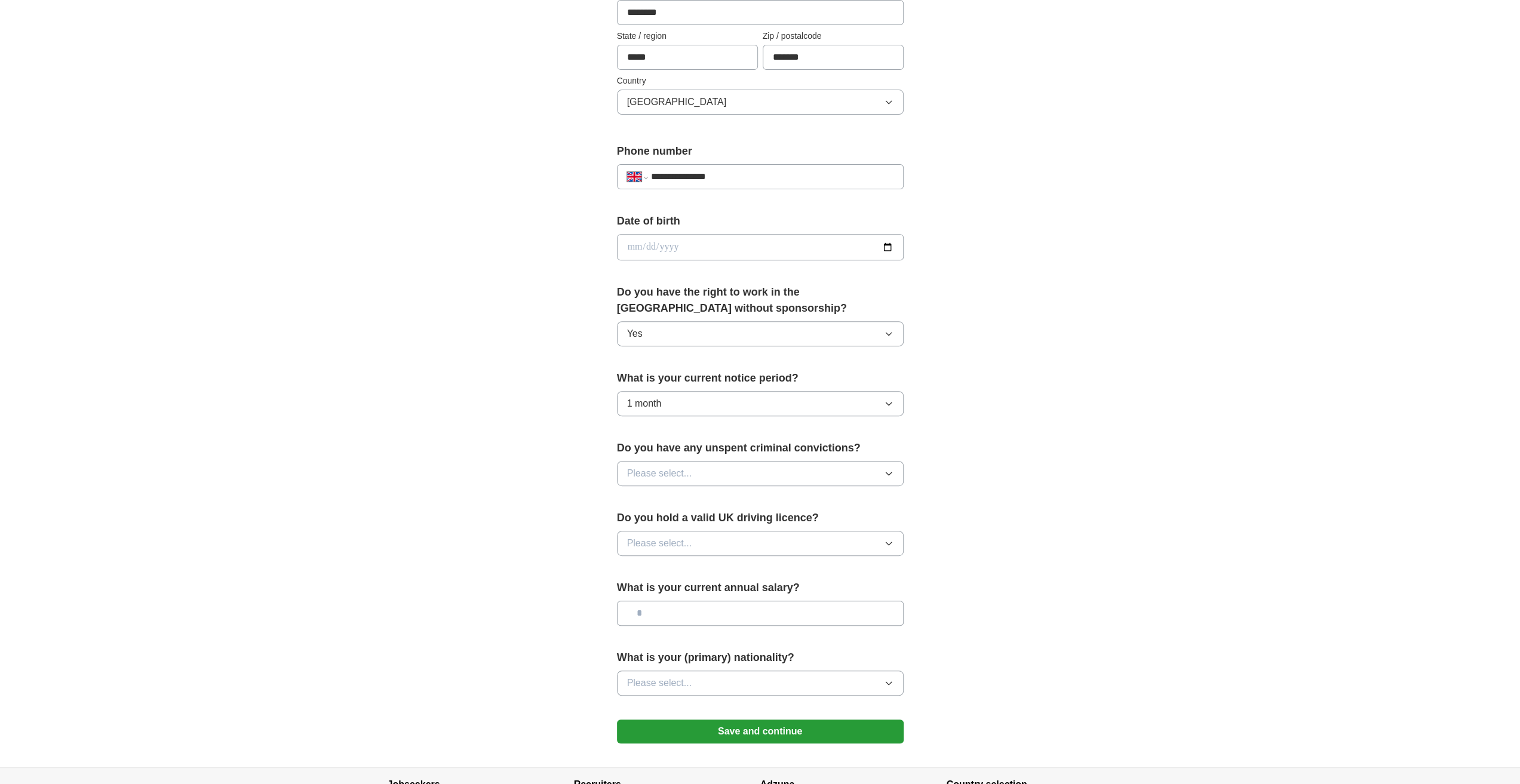
scroll to position [358, 0]
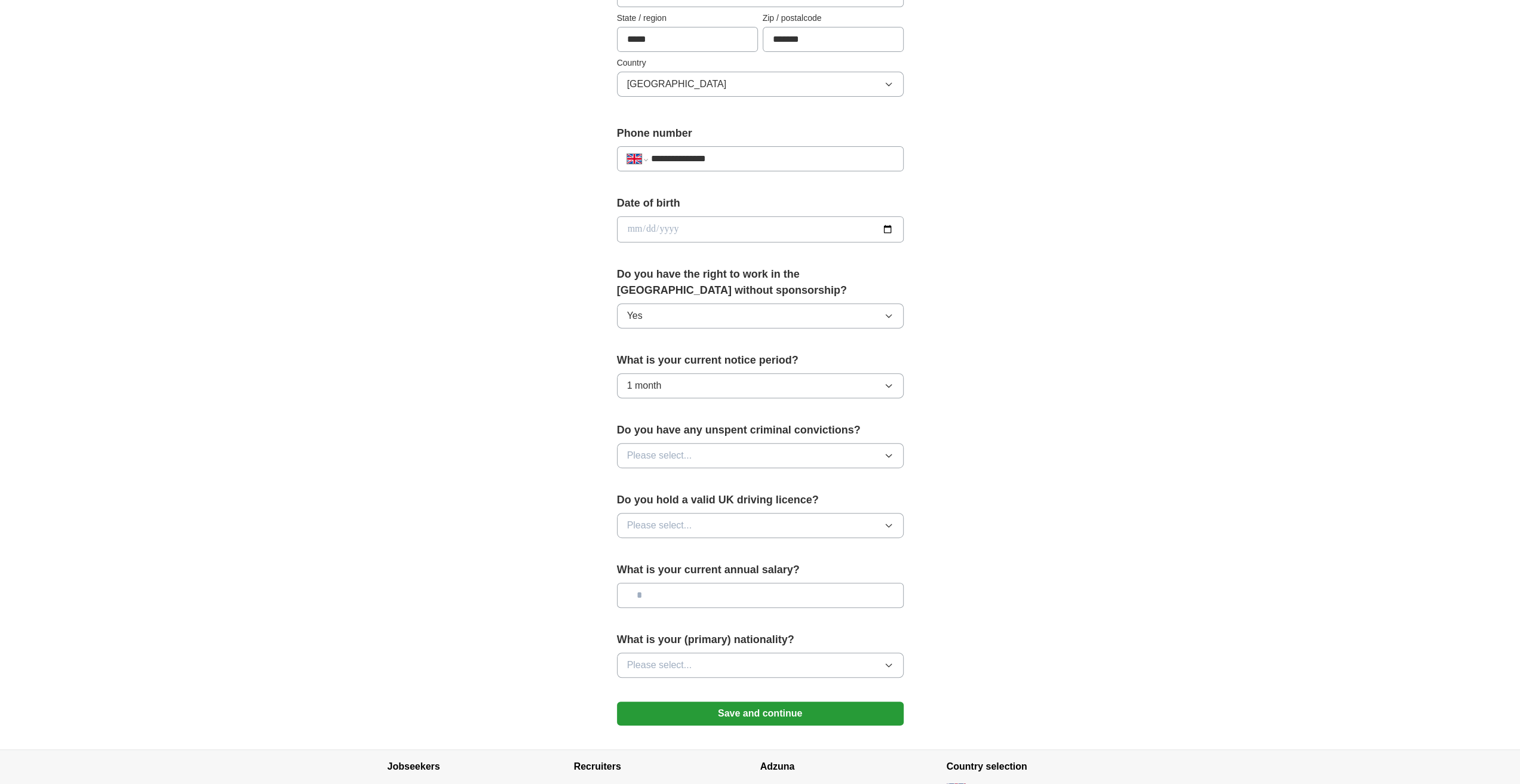
click at [699, 448] on button "Please select..." at bounding box center [760, 455] width 287 height 25
click at [670, 496] on li "No" at bounding box center [760, 508] width 286 height 25
click at [699, 522] on button "Please select..." at bounding box center [760, 525] width 287 height 25
click at [690, 547] on div "Yes" at bounding box center [760, 553] width 266 height 14
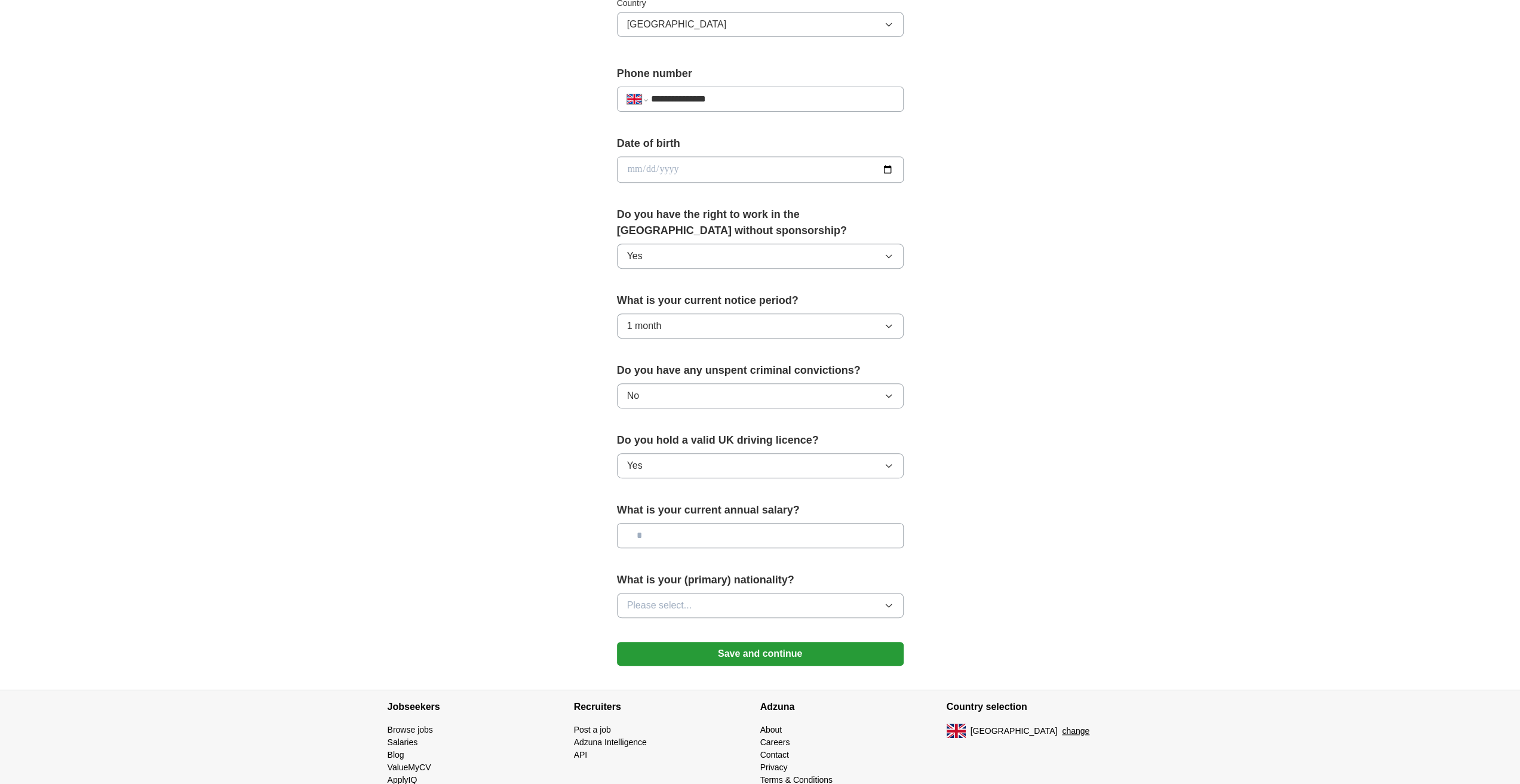
click at [679, 529] on input "text" at bounding box center [760, 535] width 287 height 25
click at [676, 606] on span "Please select..." at bounding box center [659, 604] width 65 height 14
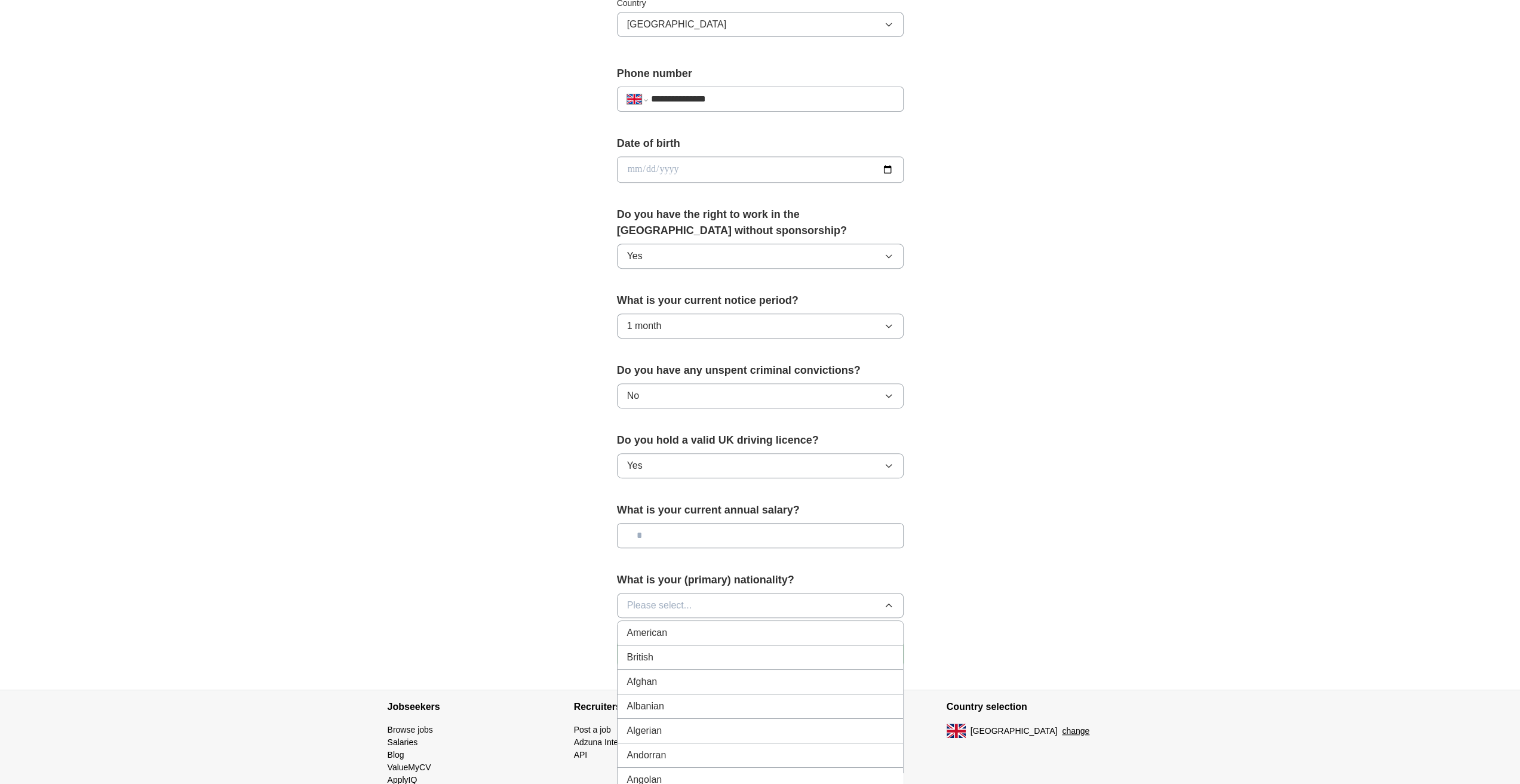
click at [690, 651] on div "British" at bounding box center [760, 657] width 266 height 14
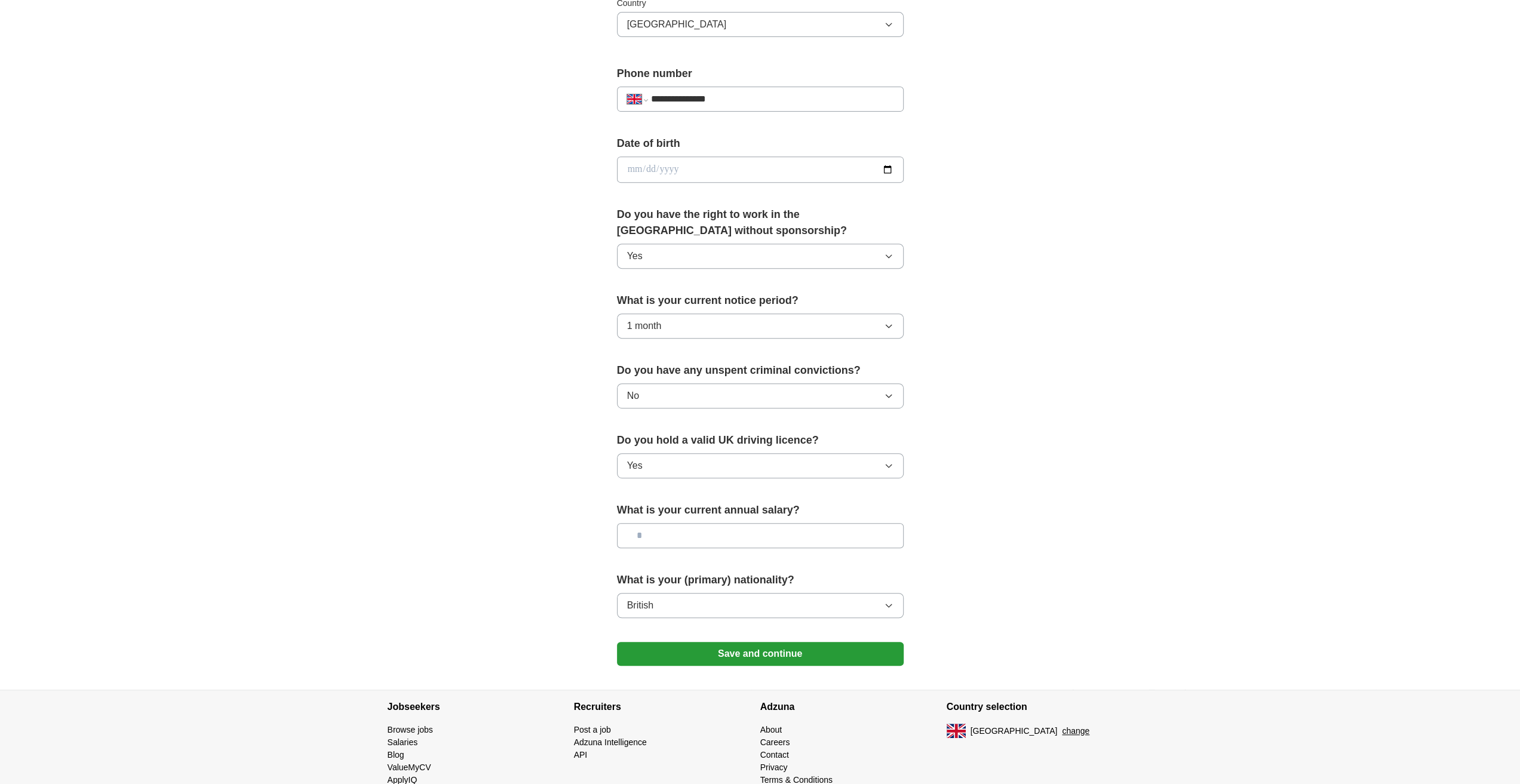
click at [690, 646] on button "Save and continue" at bounding box center [760, 653] width 287 height 24
